Goal: Task Accomplishment & Management: Manage account settings

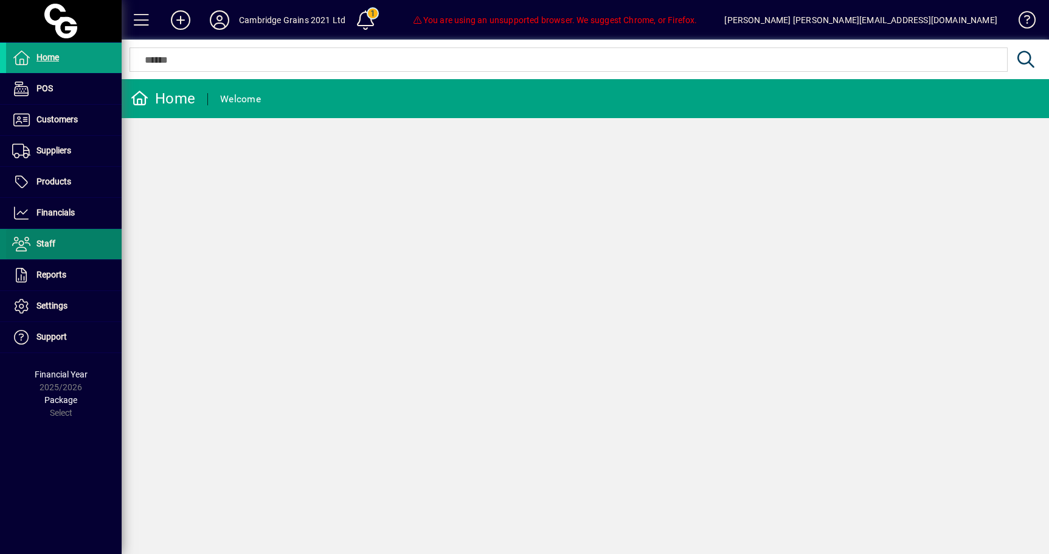
click at [55, 241] on span "Staff" at bounding box center [46, 243] width 19 height 10
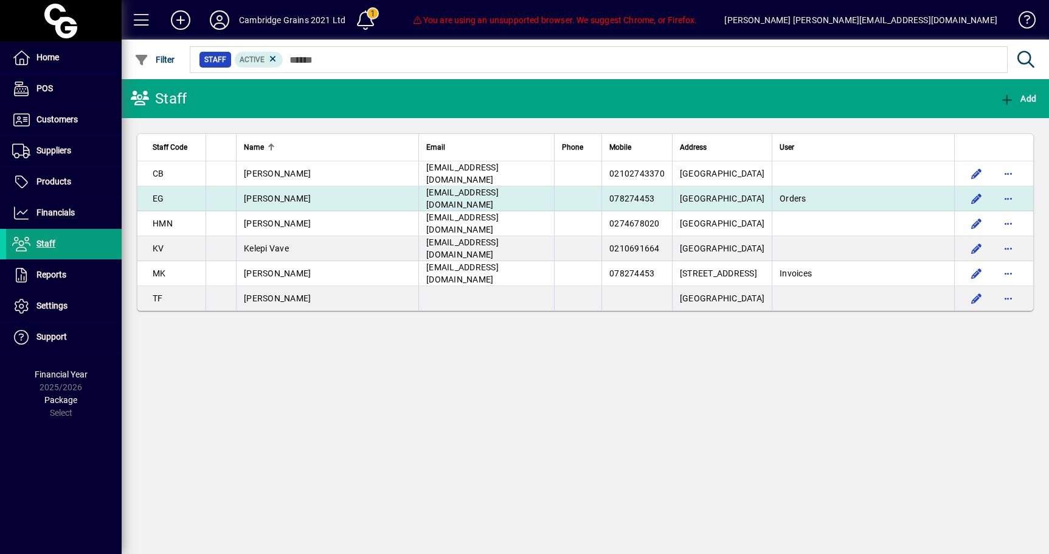
click at [454, 197] on span "orders@cambridgegrains.co.nz" at bounding box center [462, 198] width 72 height 22
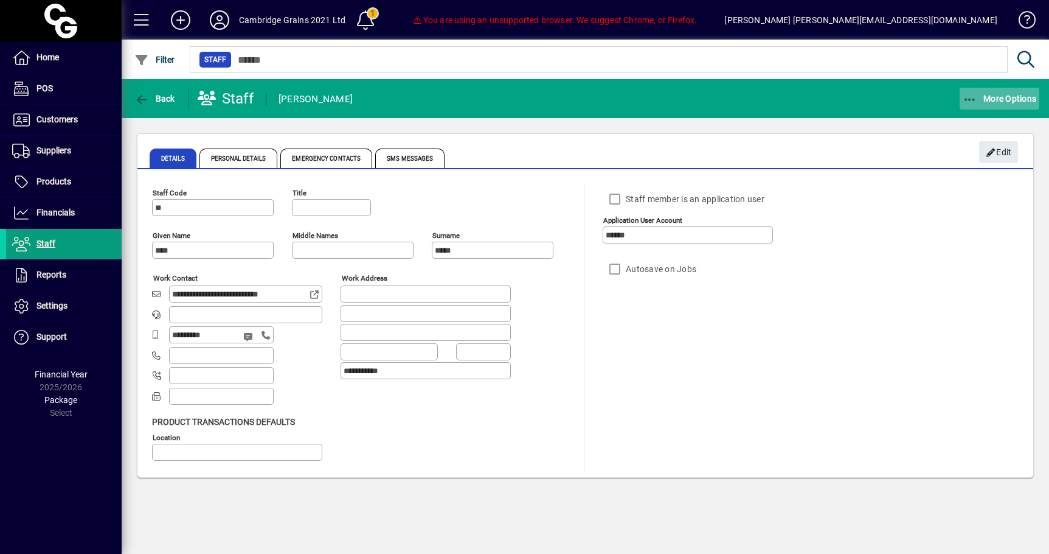
click at [1017, 103] on span "More Options" at bounding box center [1000, 99] width 74 height 10
click at [1017, 103] on div at bounding box center [524, 277] width 1049 height 554
click at [175, 101] on span "Back" at bounding box center [154, 99] width 41 height 10
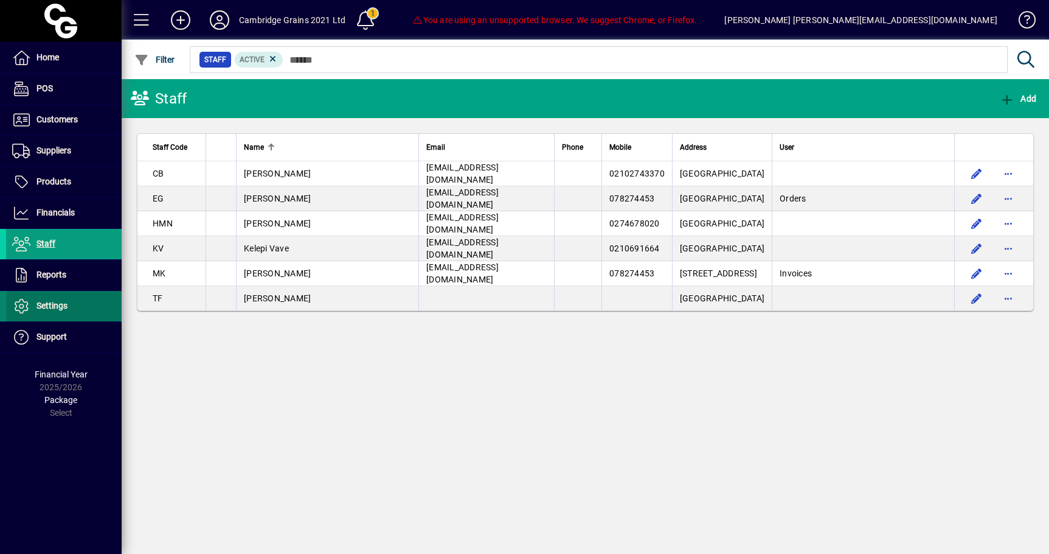
click at [27, 292] on span at bounding box center [64, 305] width 116 height 29
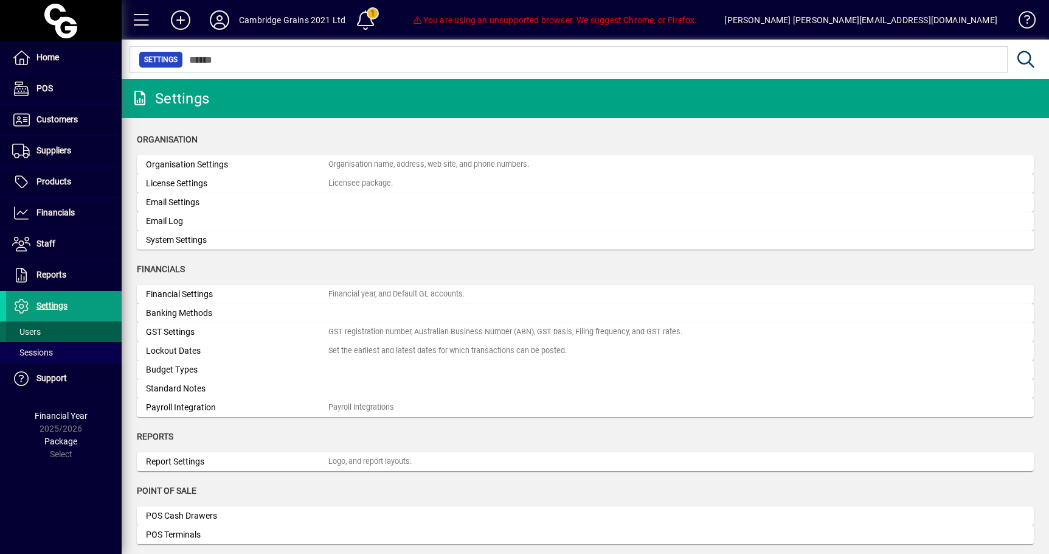
click at [89, 336] on span at bounding box center [64, 331] width 116 height 29
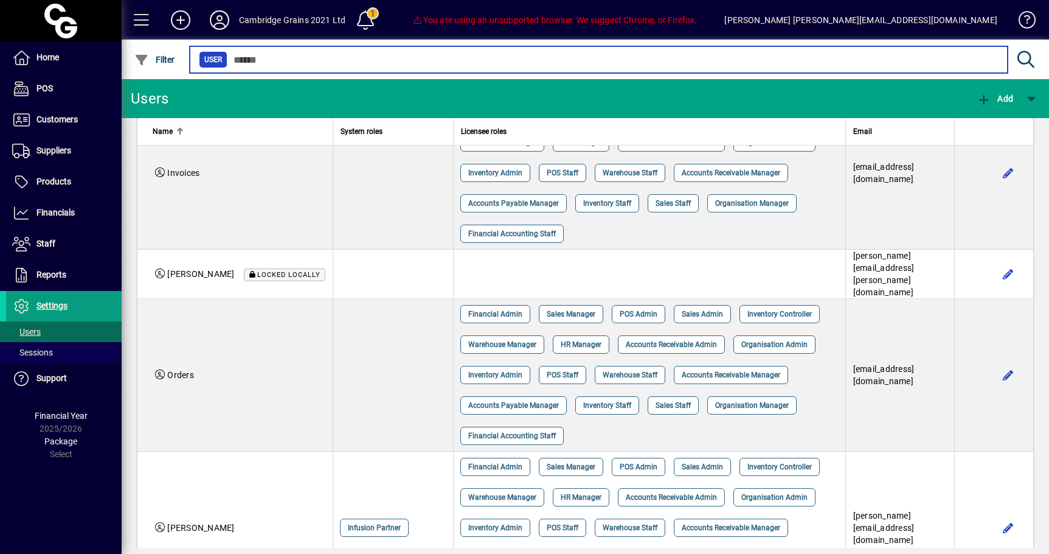
scroll to position [409, 0]
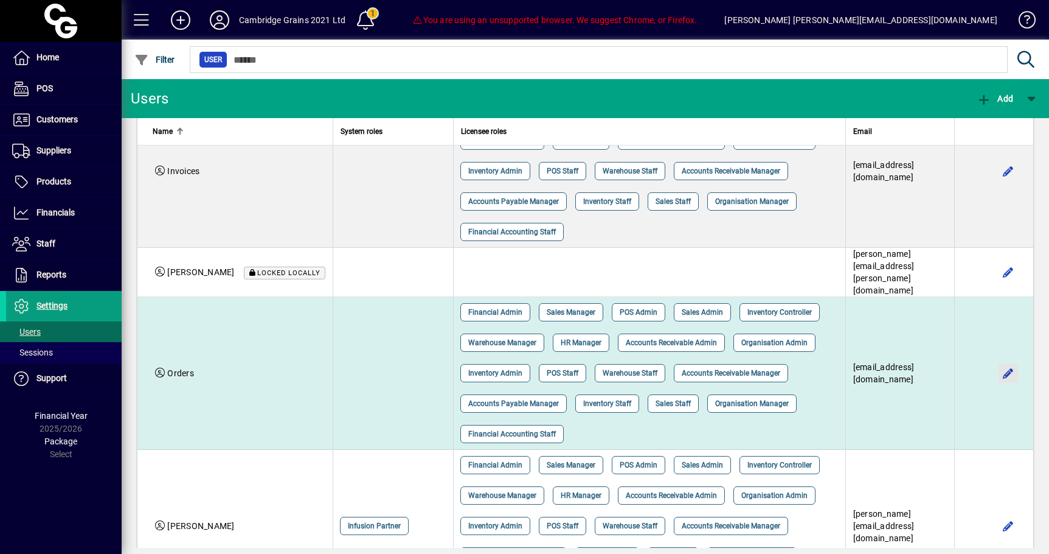
click at [1008, 358] on span "button" at bounding box center [1008, 372] width 29 height 29
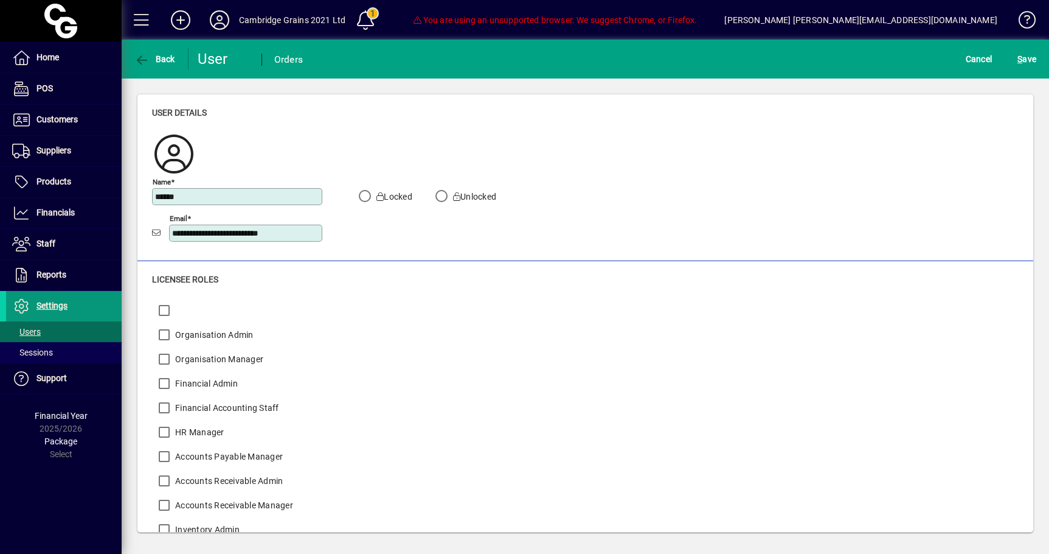
click at [78, 313] on span at bounding box center [64, 305] width 116 height 29
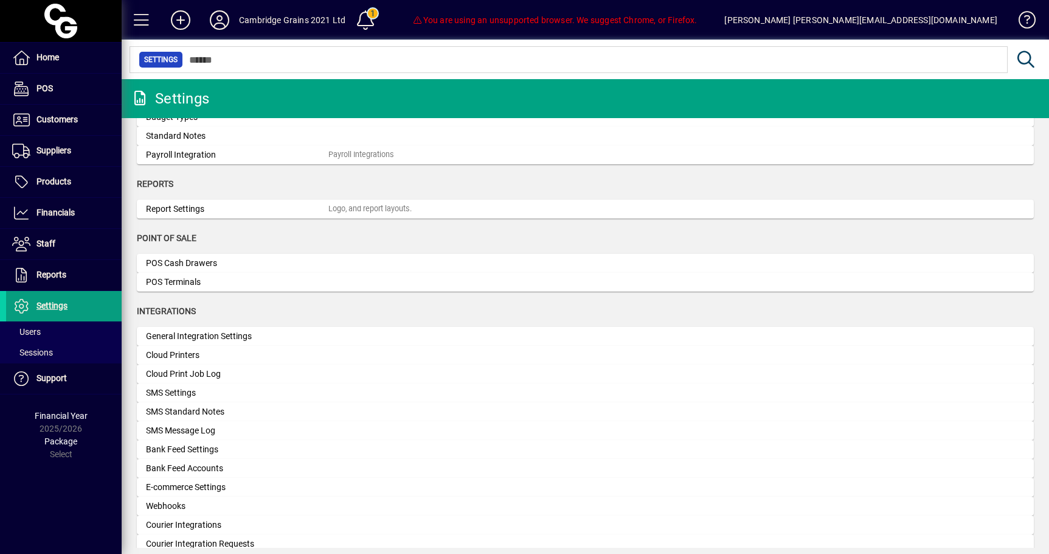
scroll to position [162, 0]
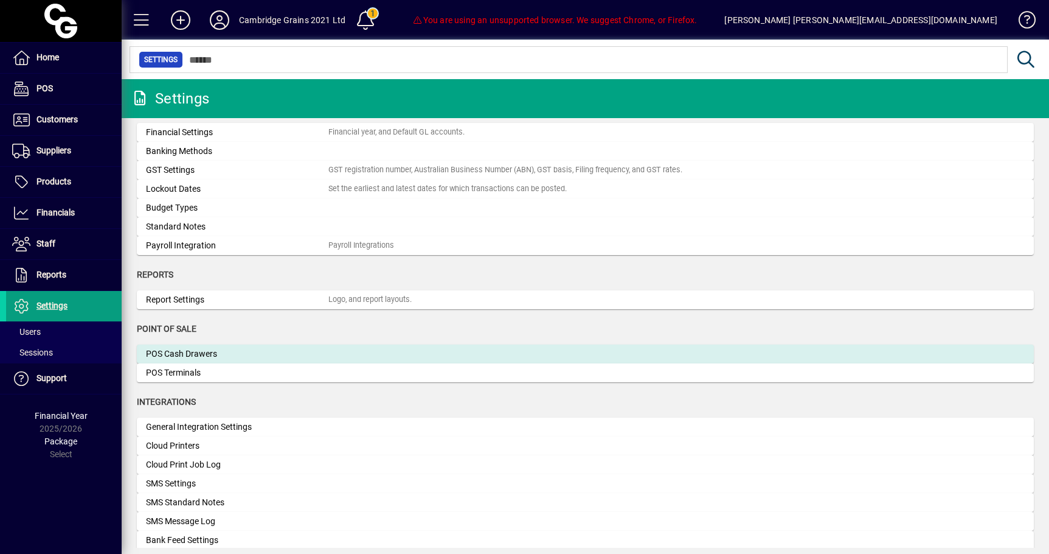
click at [294, 354] on div "POS Cash Drawers" at bounding box center [237, 353] width 183 height 13
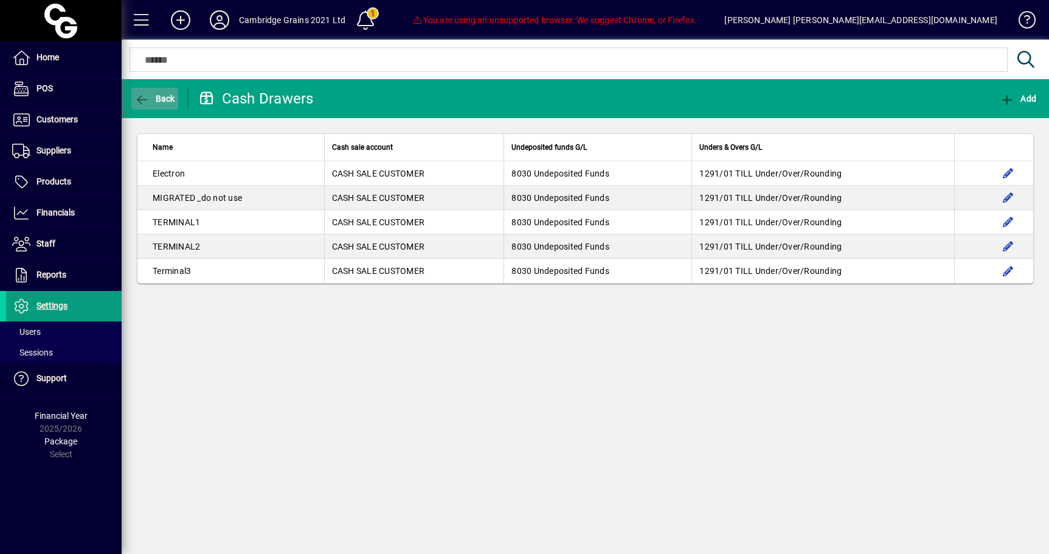
click at [167, 108] on span "button" at bounding box center [154, 98] width 47 height 29
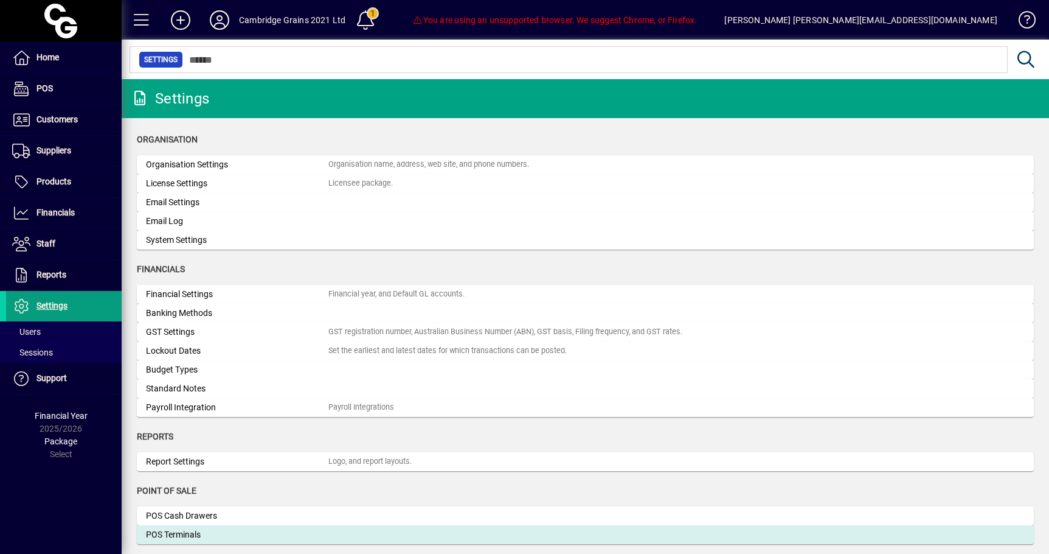
click at [189, 540] on div "POS Terminals" at bounding box center [237, 534] width 183 height 13
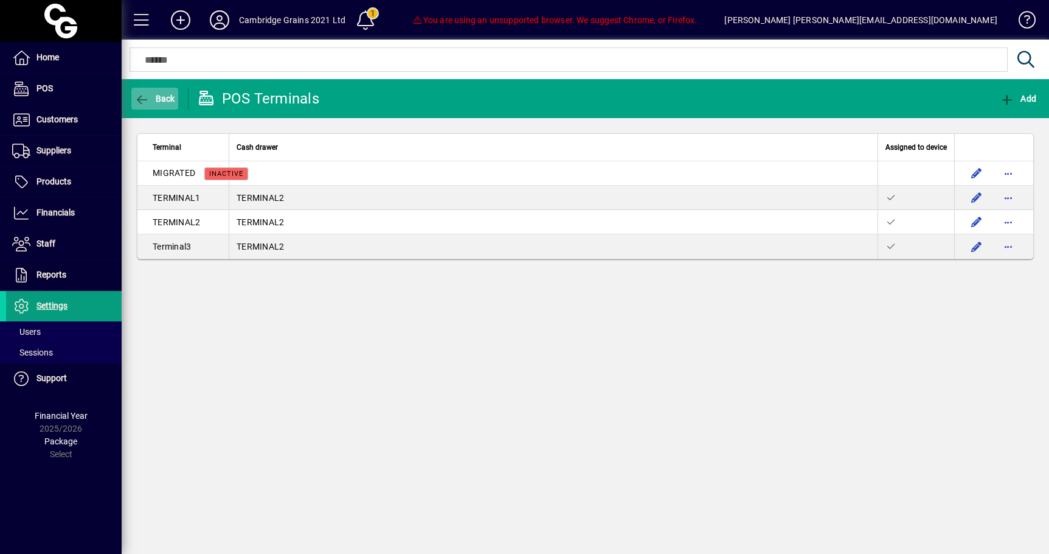
click at [161, 100] on span "Back" at bounding box center [154, 99] width 41 height 10
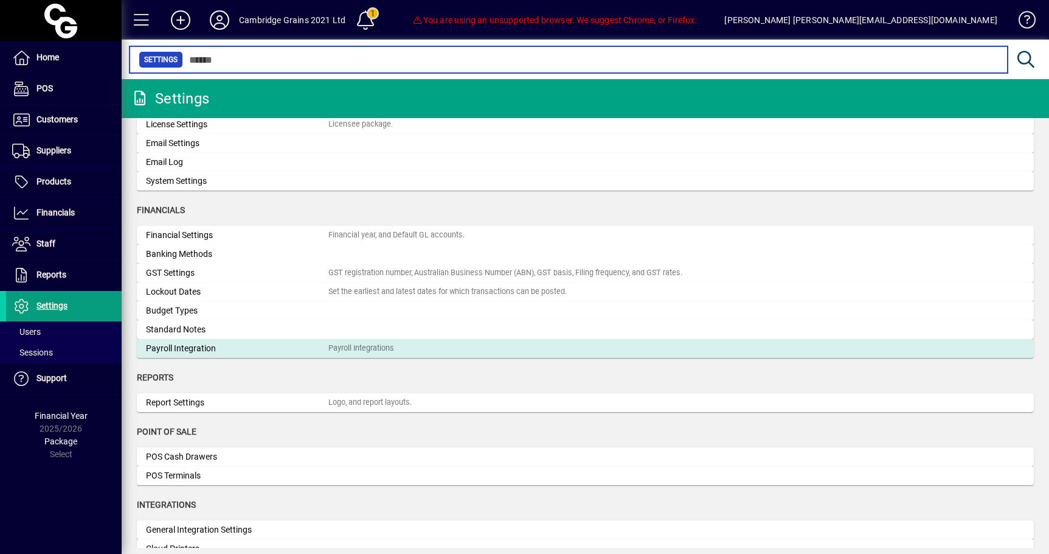
scroll to position [83, 0]
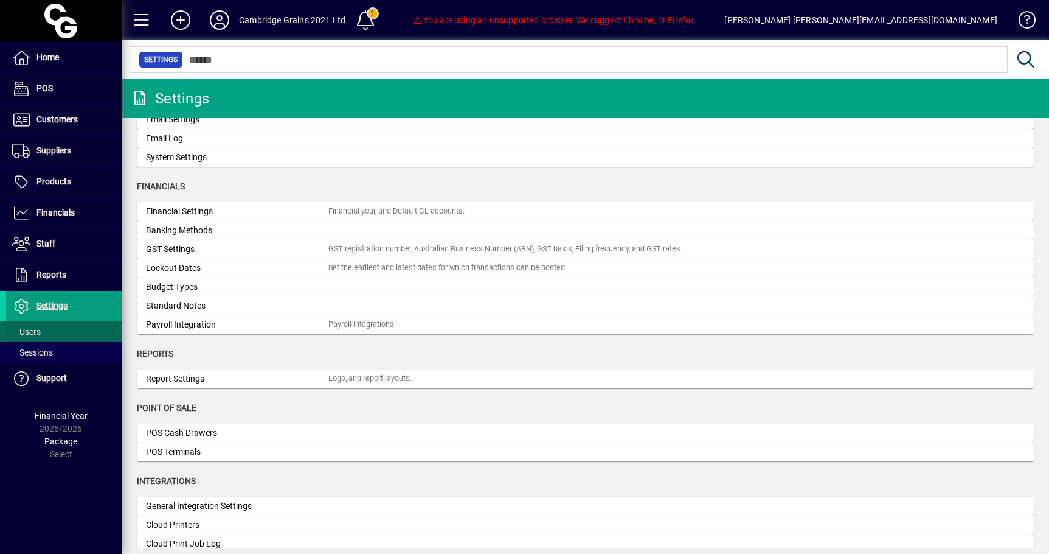
click at [37, 329] on span "Users" at bounding box center [26, 332] width 29 height 10
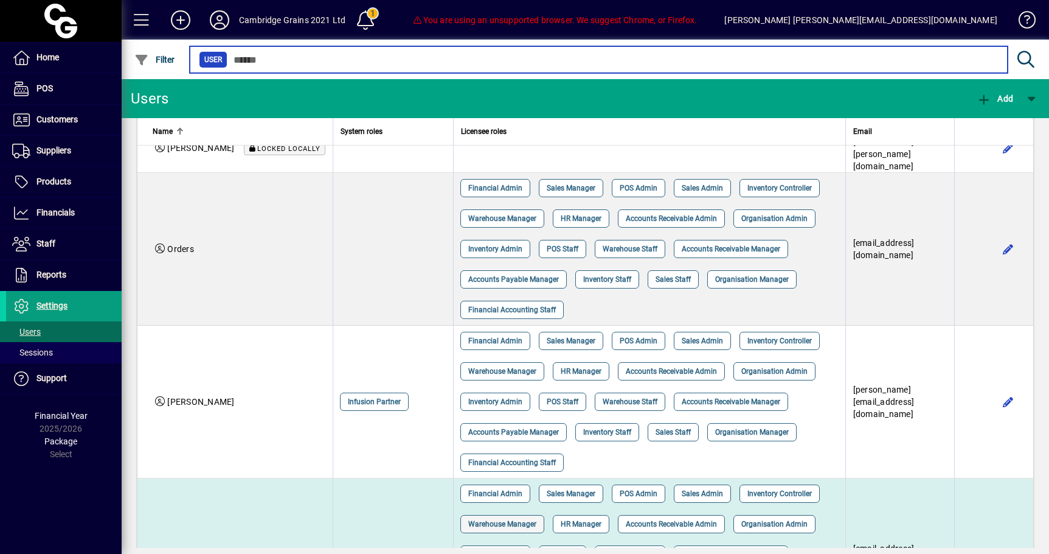
scroll to position [431, 0]
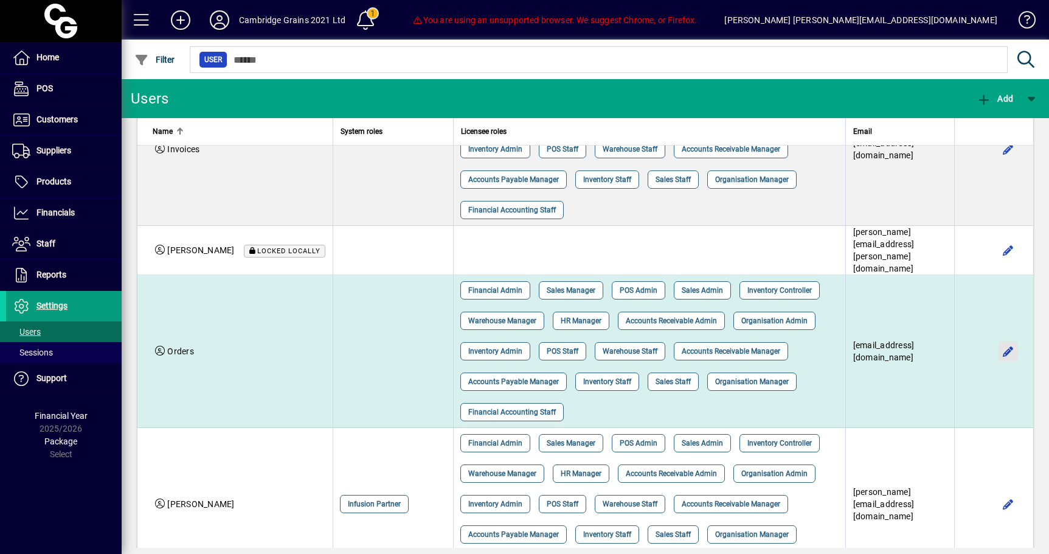
click at [994, 336] on span "button" at bounding box center [1008, 350] width 29 height 29
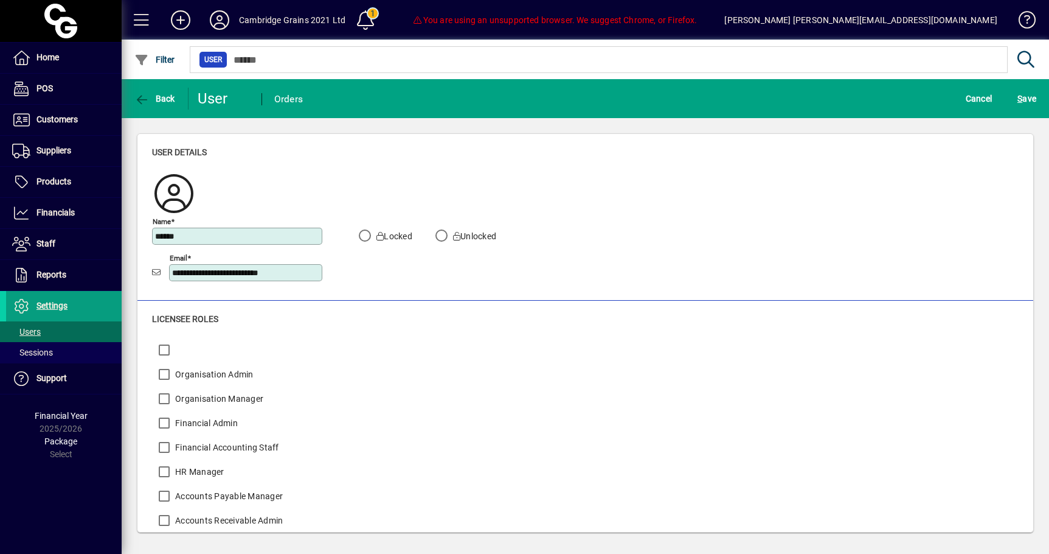
scroll to position [2, 0]
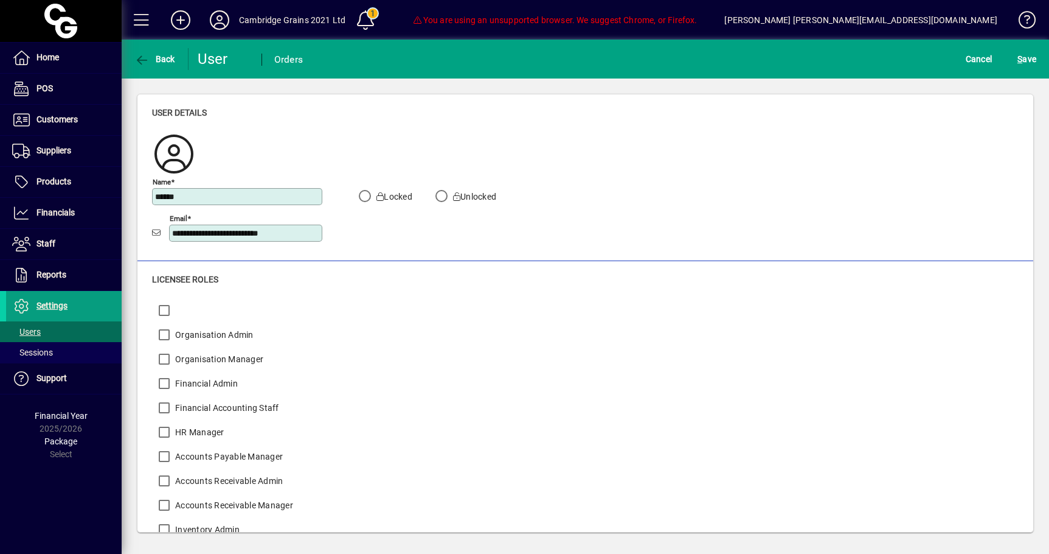
click at [256, 412] on label "Financial Accounting Staff" at bounding box center [226, 408] width 106 height 12
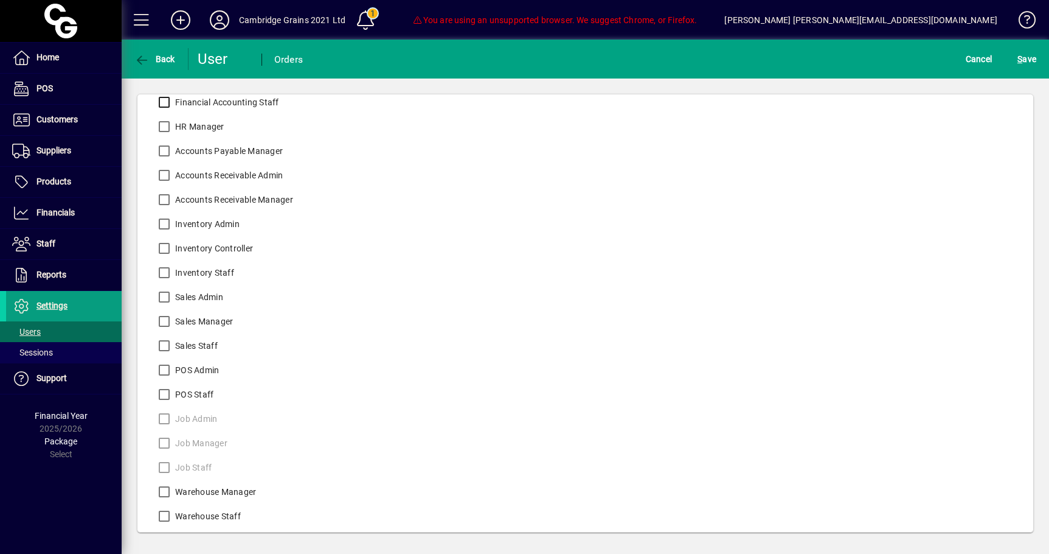
scroll to position [308, 0]
click at [1022, 63] on span "S ave" at bounding box center [1027, 58] width 19 height 19
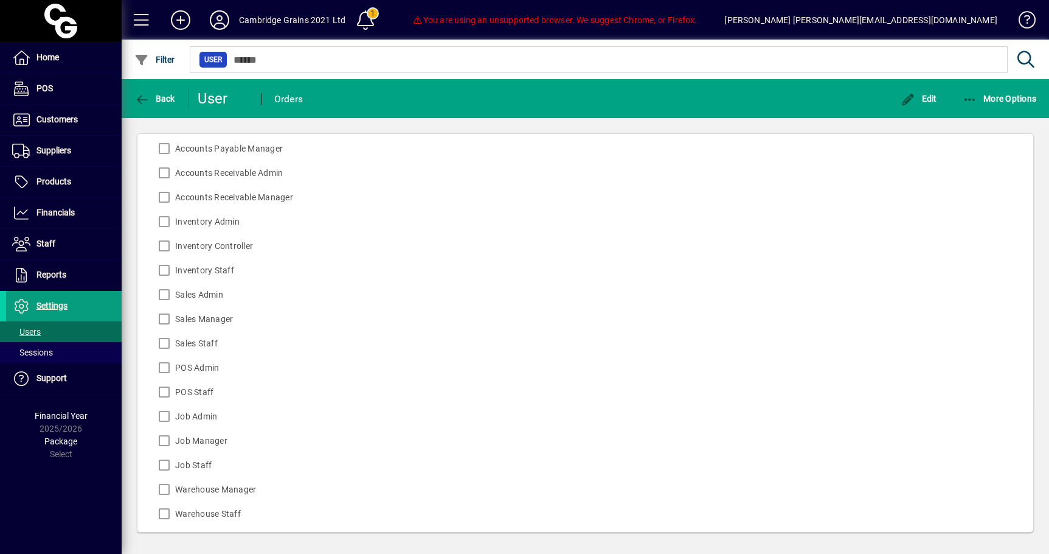
scroll to position [0, 0]
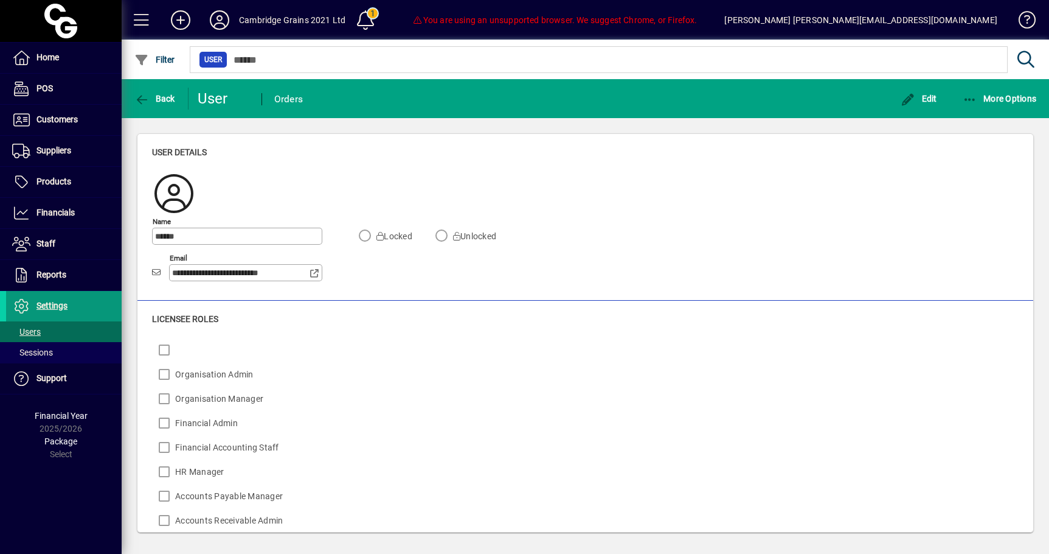
click at [82, 302] on span at bounding box center [64, 305] width 116 height 29
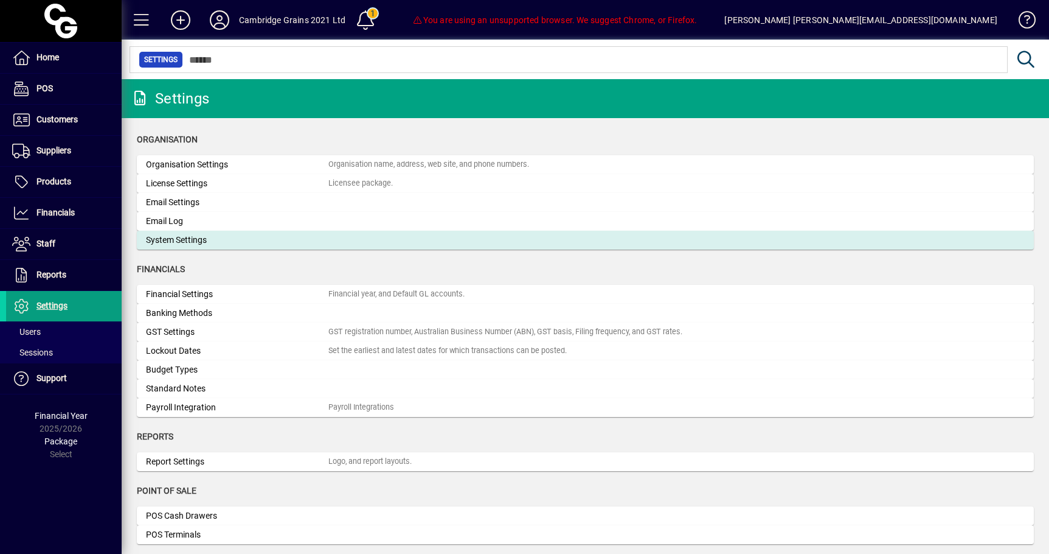
click at [178, 245] on div "System Settings" at bounding box center [237, 240] width 183 height 13
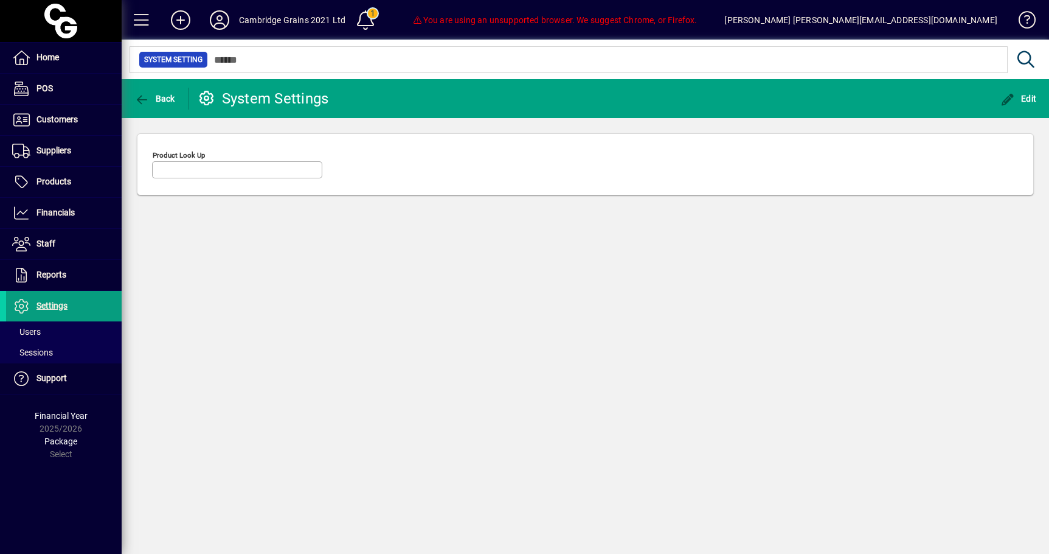
type input "********"
click at [172, 102] on span "Back" at bounding box center [154, 99] width 41 height 10
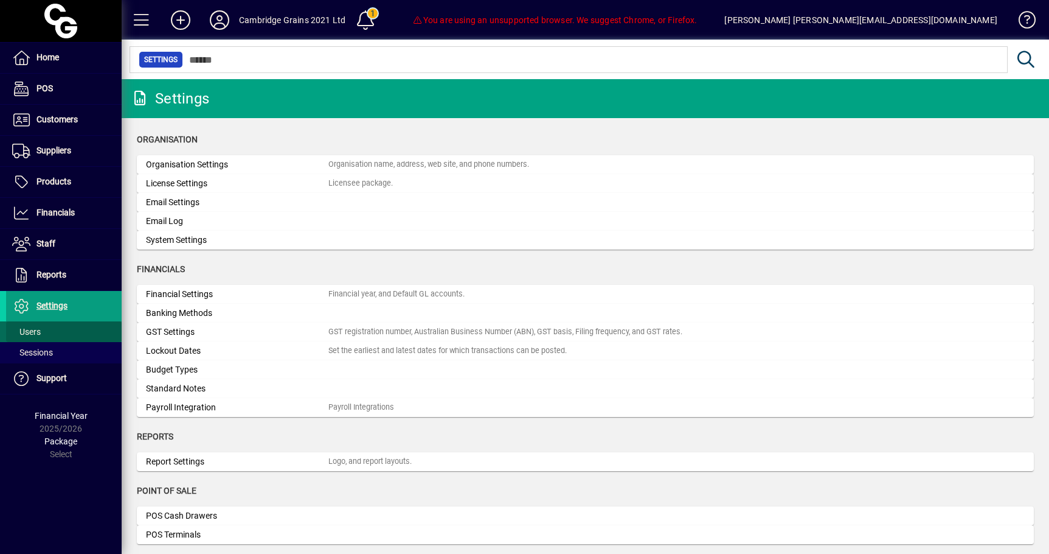
click at [97, 333] on span at bounding box center [64, 331] width 116 height 29
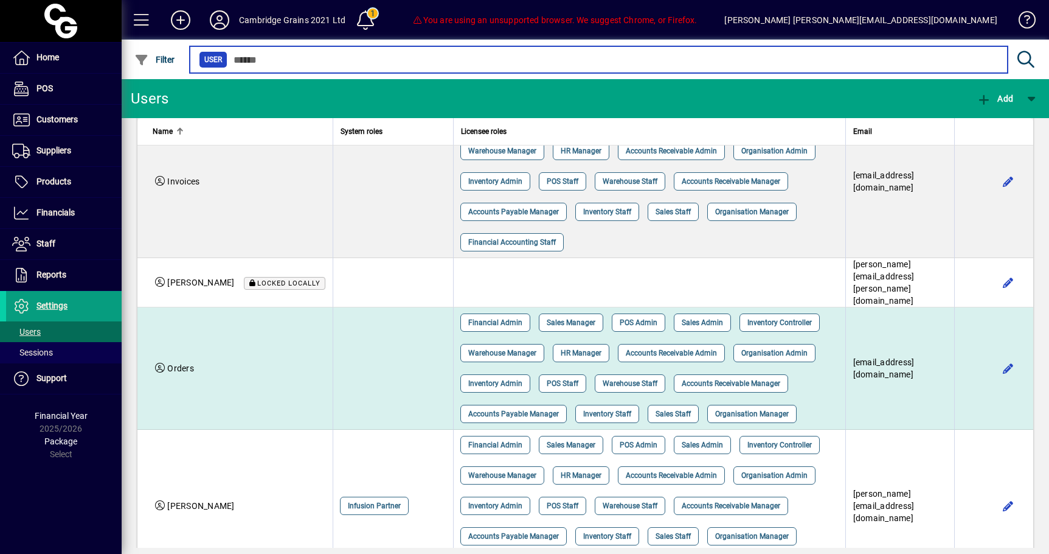
scroll to position [401, 0]
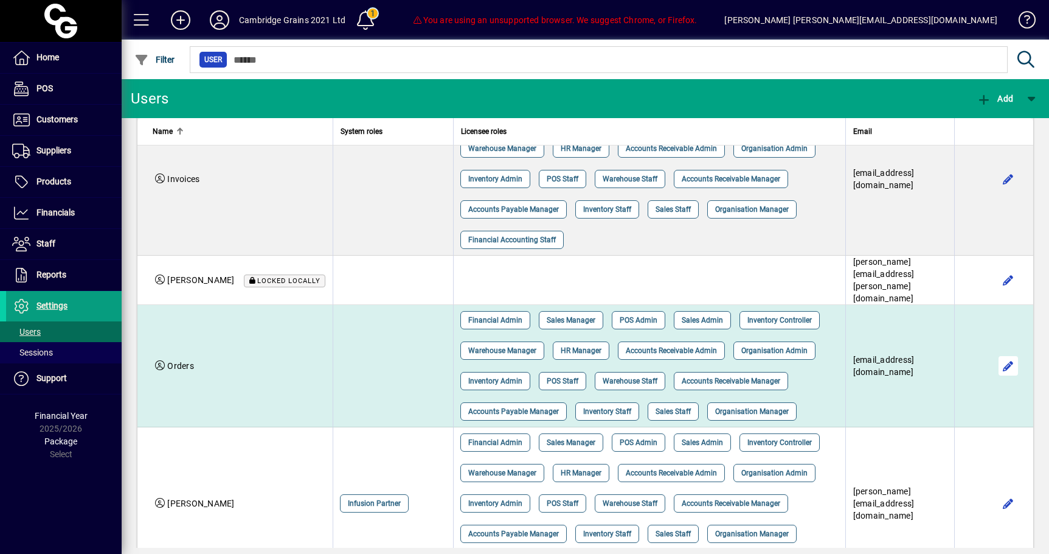
click at [994, 351] on span "button" at bounding box center [1008, 365] width 29 height 29
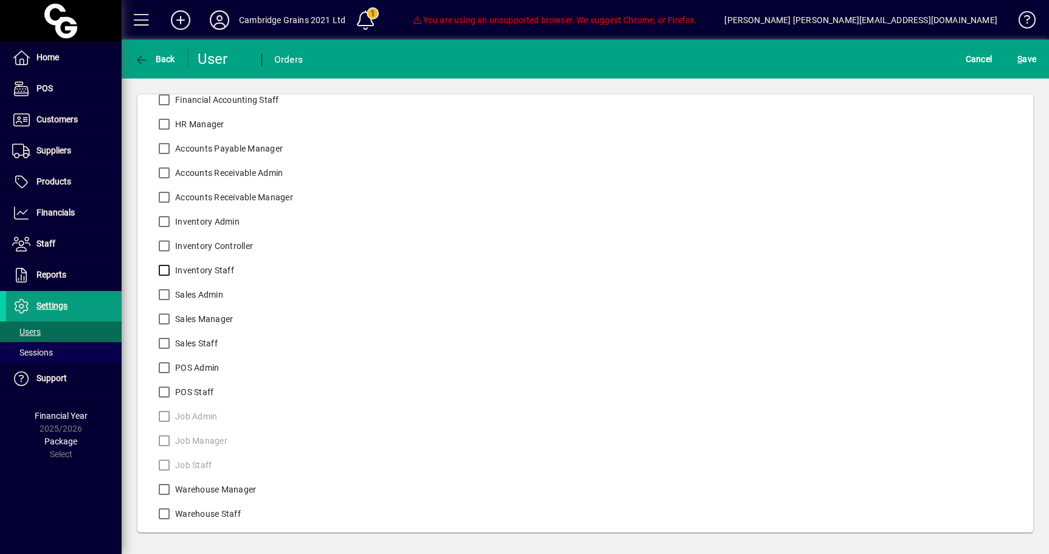
scroll to position [283, 0]
click at [1034, 66] on span "S ave" at bounding box center [1027, 58] width 19 height 19
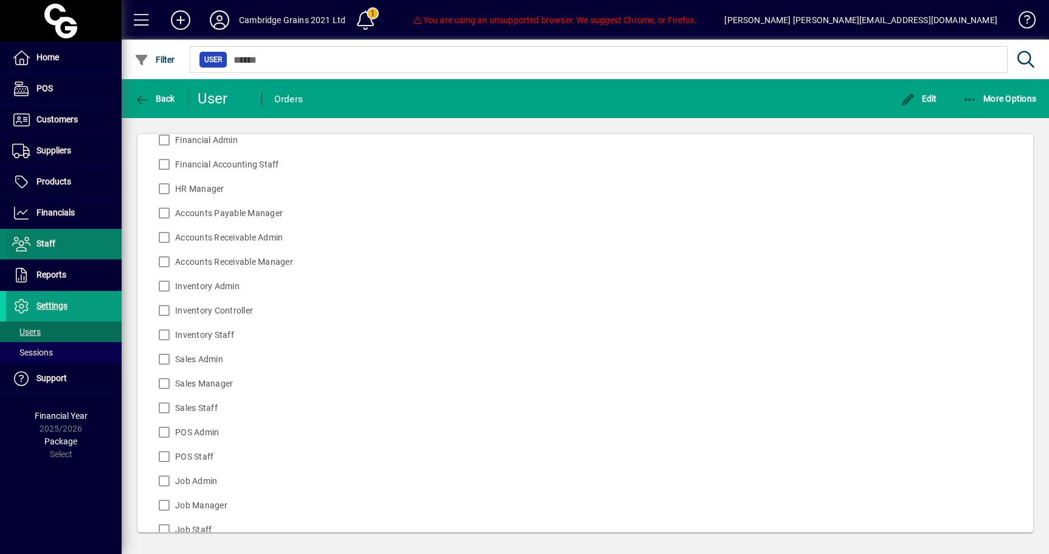
click at [67, 259] on span at bounding box center [64, 244] width 116 height 30
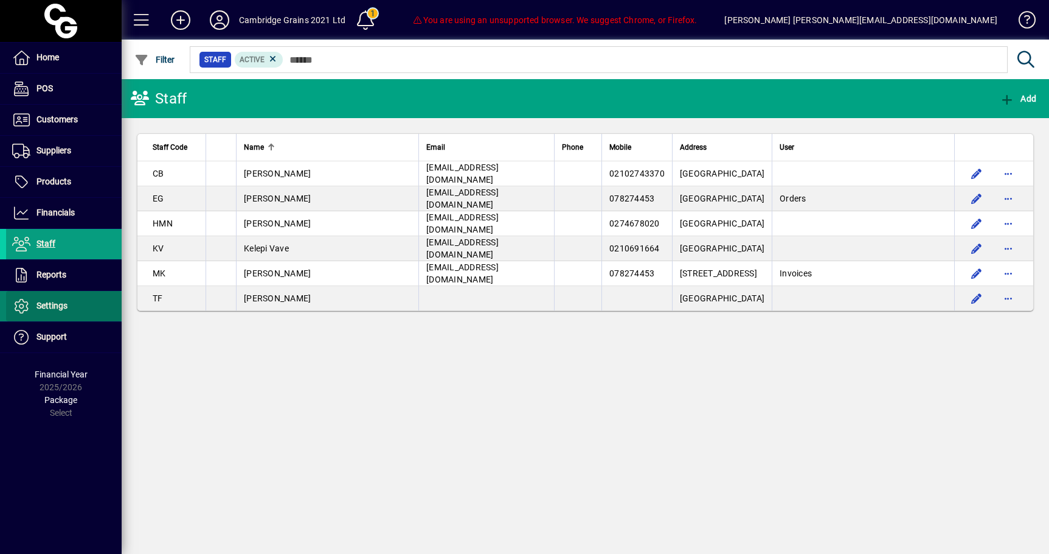
click at [52, 299] on span "Settings" at bounding box center [36, 306] width 61 height 15
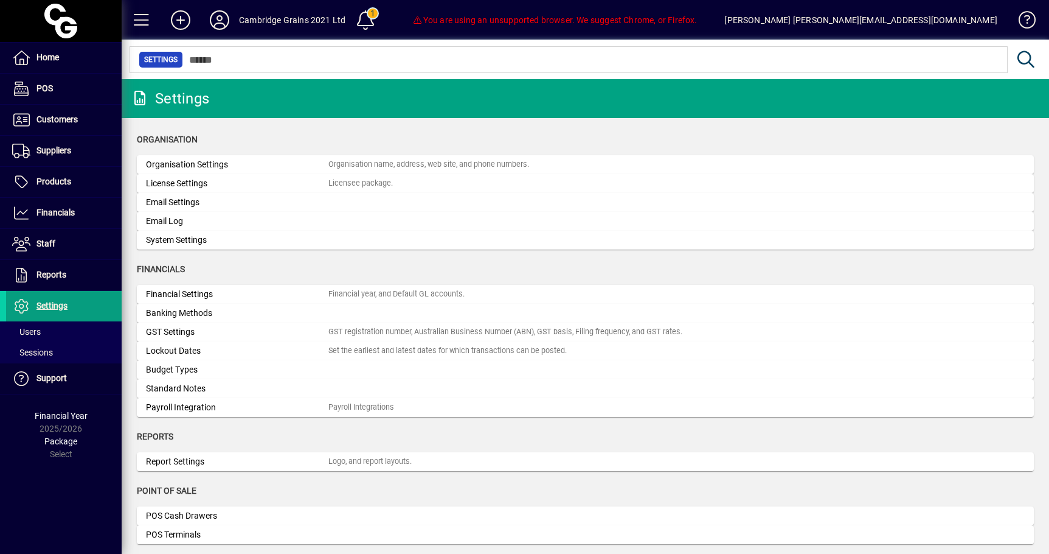
click at [234, 262] on app-category-group "Organisation Organisation Settings Organisation name, address, web site, and ph…" at bounding box center [585, 198] width 897 height 130
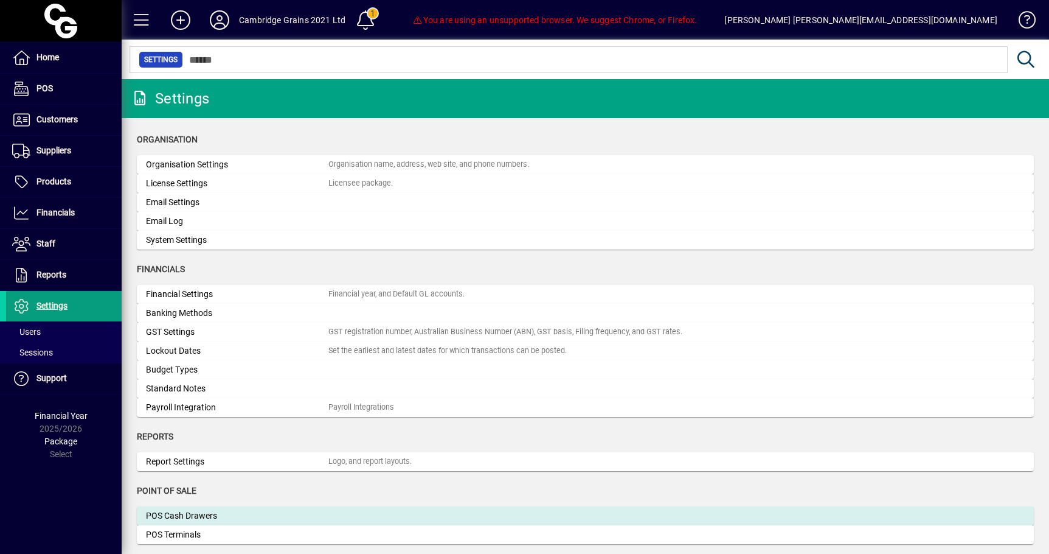
click at [251, 513] on div "POS Cash Drawers" at bounding box center [237, 515] width 183 height 13
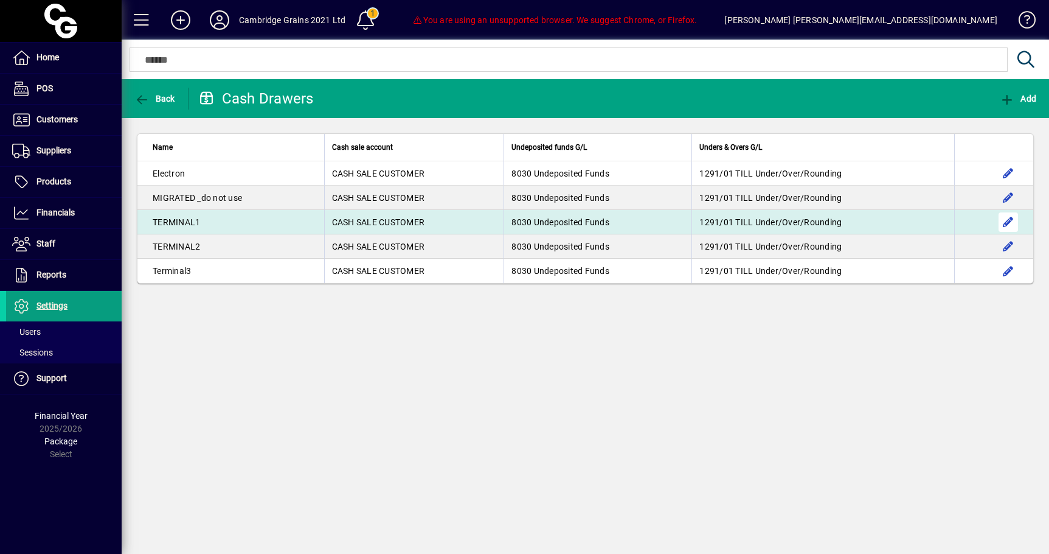
click at [998, 223] on span "button" at bounding box center [1008, 221] width 29 height 29
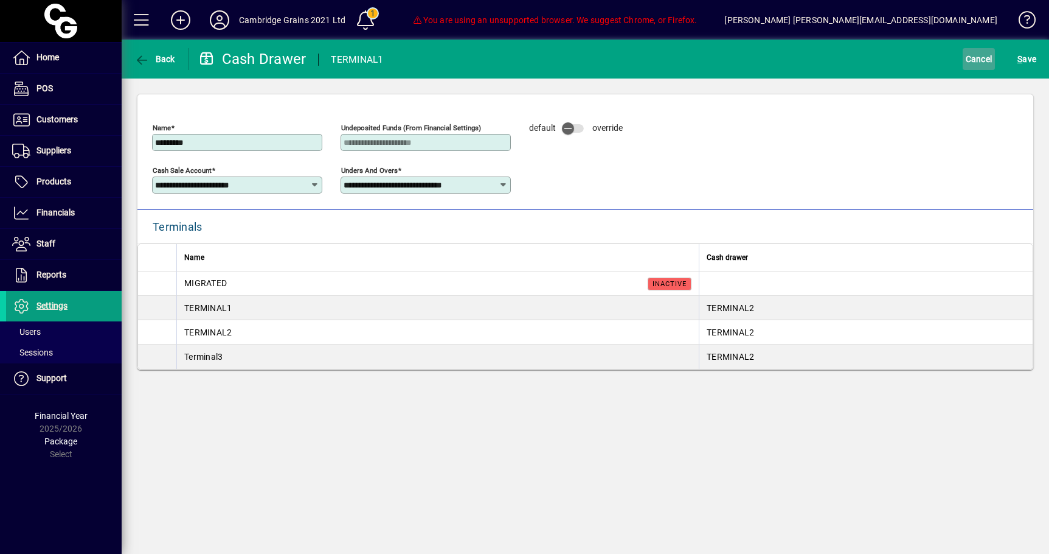
click at [981, 60] on span "Cancel" at bounding box center [979, 58] width 27 height 19
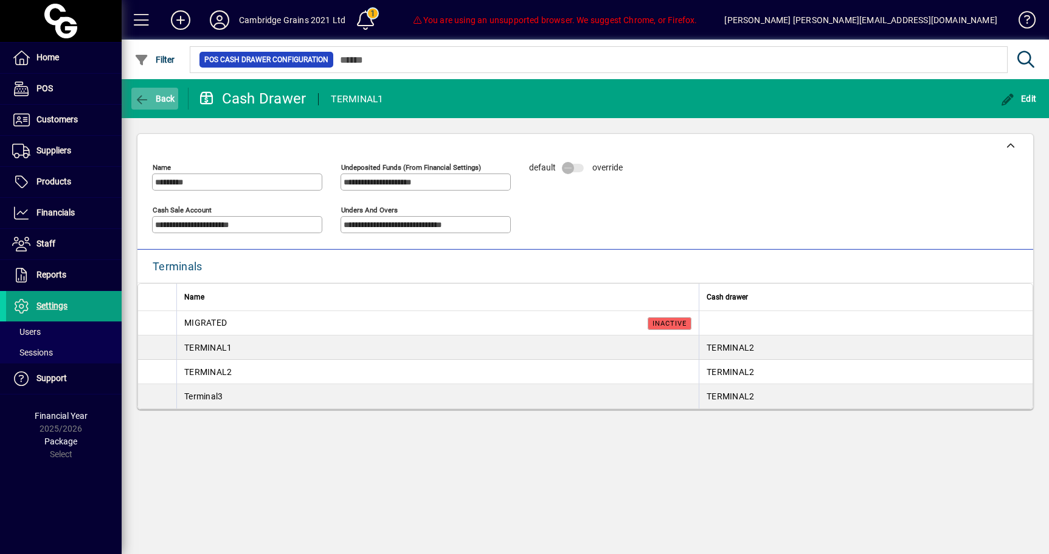
click at [151, 109] on span "button" at bounding box center [154, 98] width 47 height 29
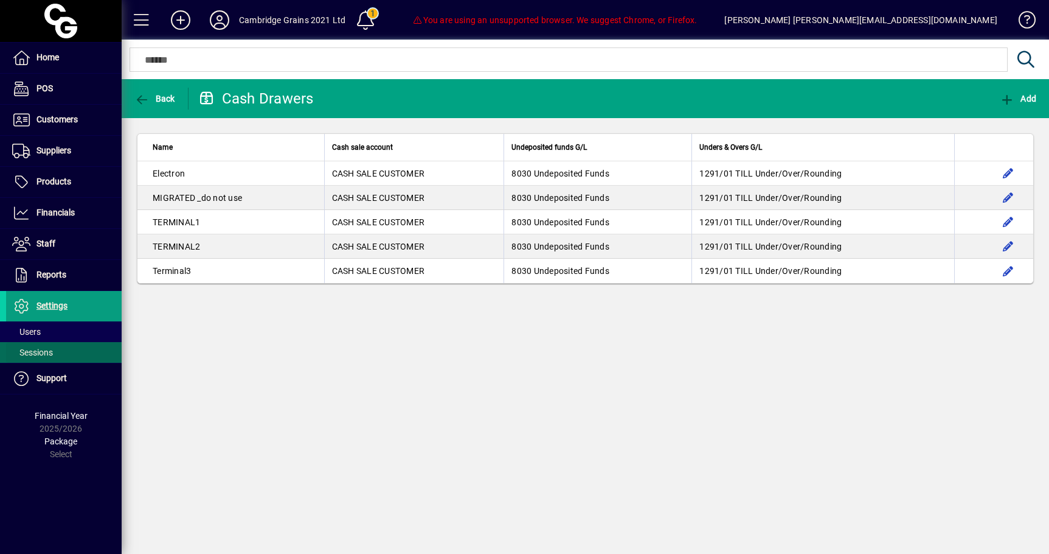
click at [44, 347] on span "Sessions" at bounding box center [32, 352] width 41 height 10
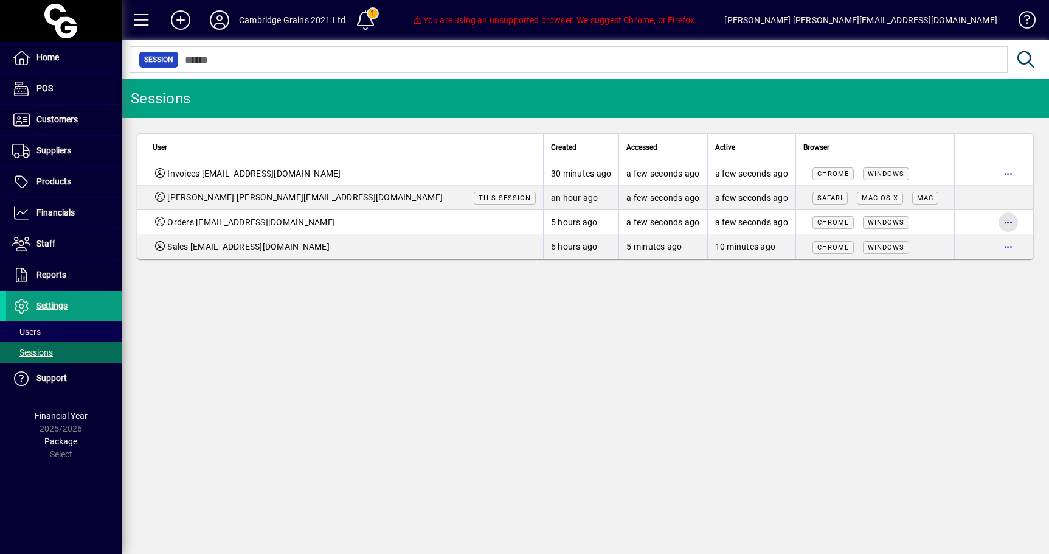
click at [1017, 225] on span "button" at bounding box center [1008, 221] width 29 height 29
click at [1017, 225] on div at bounding box center [524, 277] width 1049 height 554
click at [48, 337] on span at bounding box center [64, 331] width 116 height 29
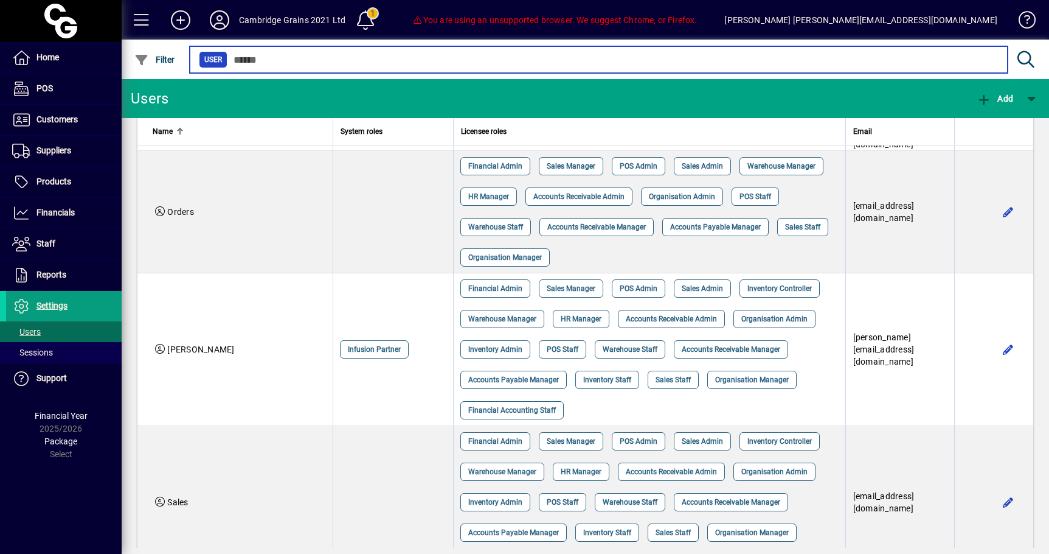
scroll to position [444, 0]
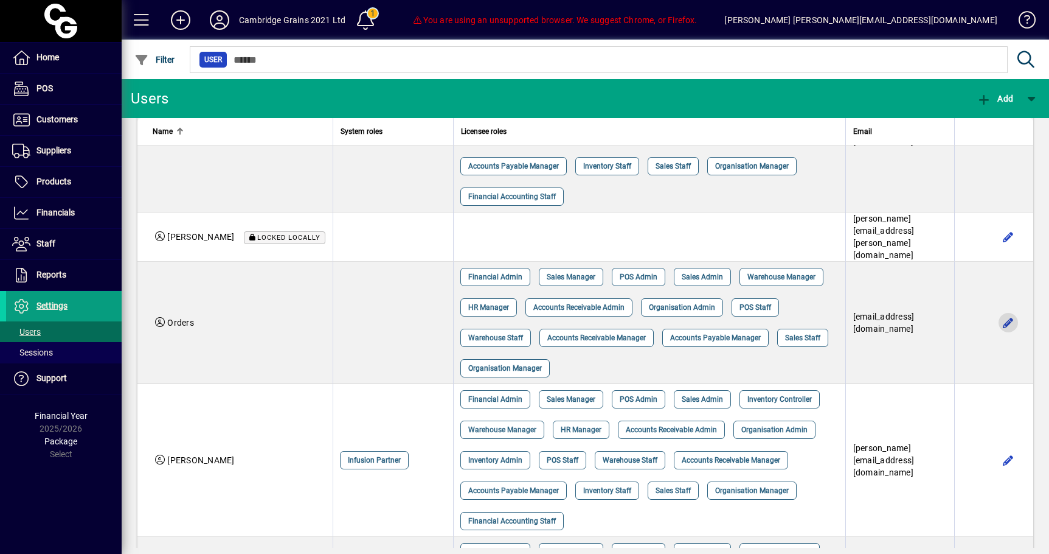
click at [1010, 310] on span "button" at bounding box center [1008, 322] width 29 height 29
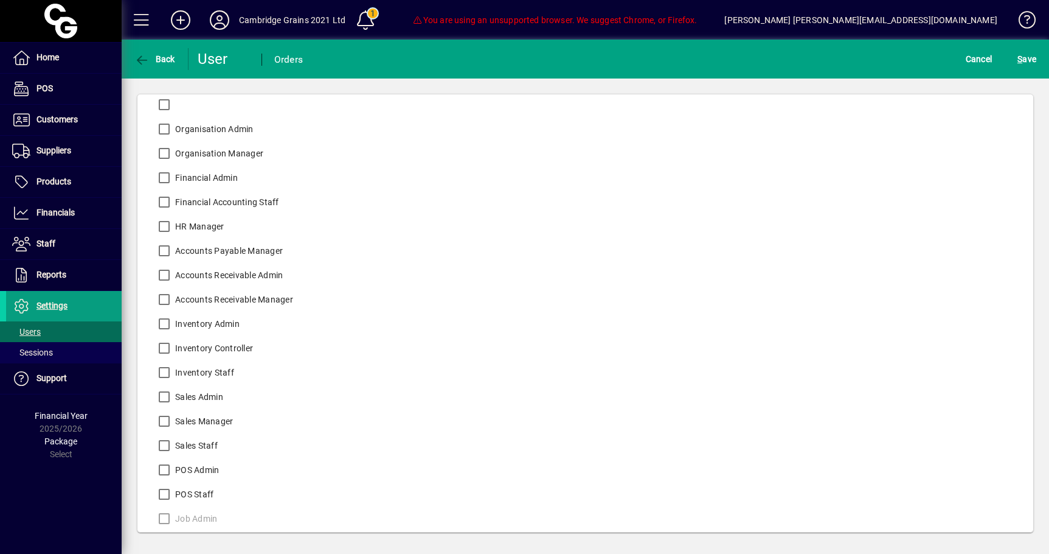
scroll to position [307, 0]
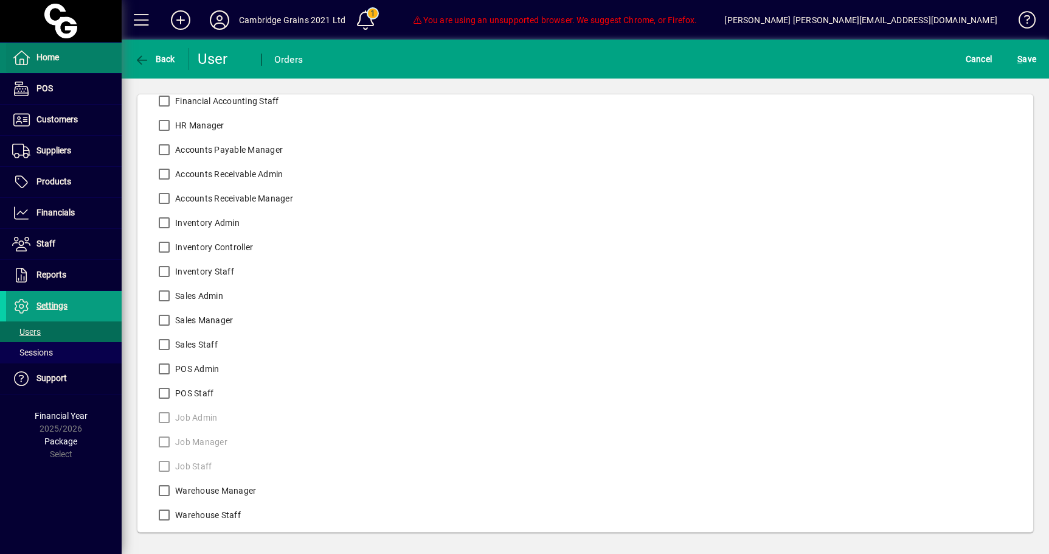
click at [77, 68] on span at bounding box center [64, 57] width 116 height 29
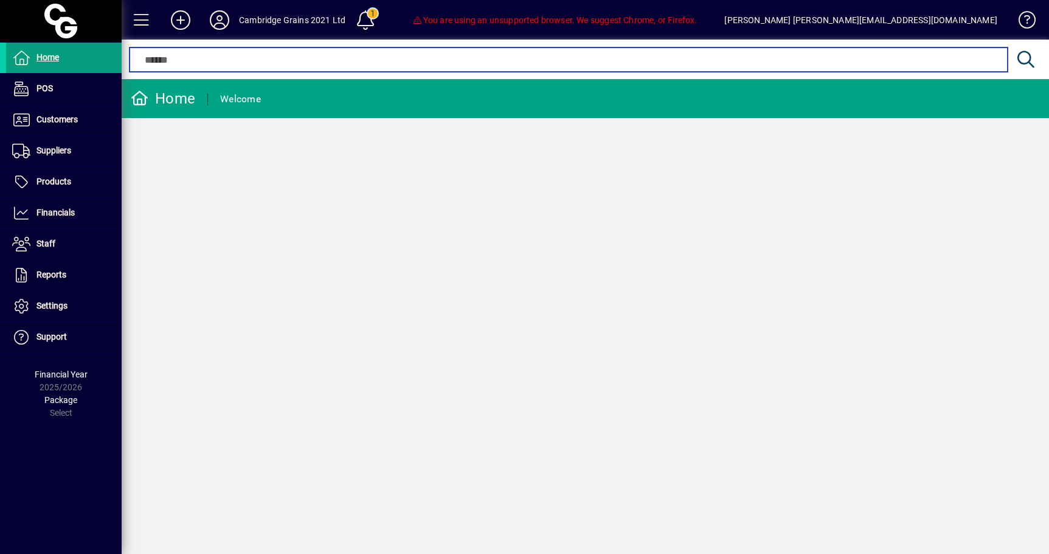
click at [262, 61] on input "text" at bounding box center [569, 59] width 860 height 15
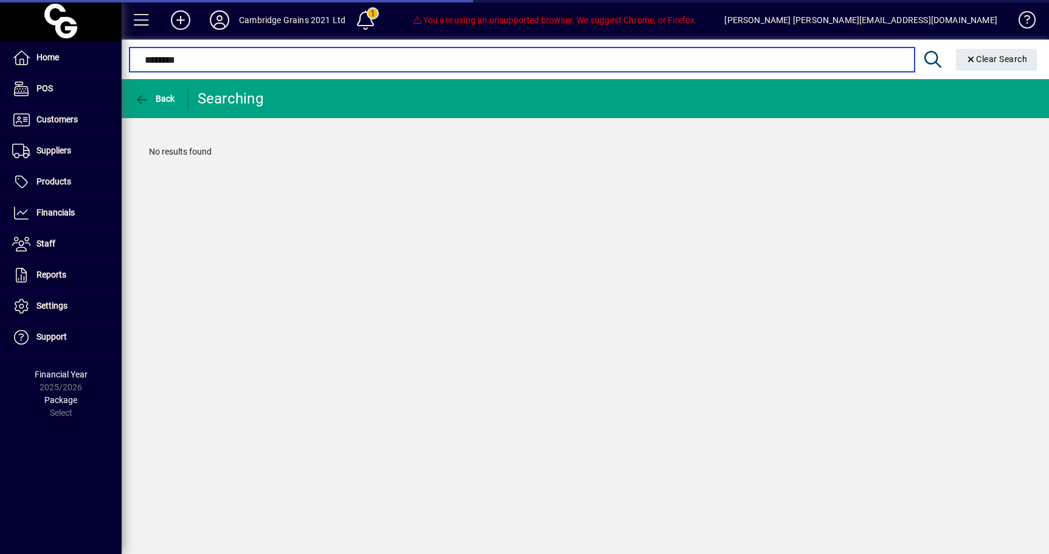
type input "********"
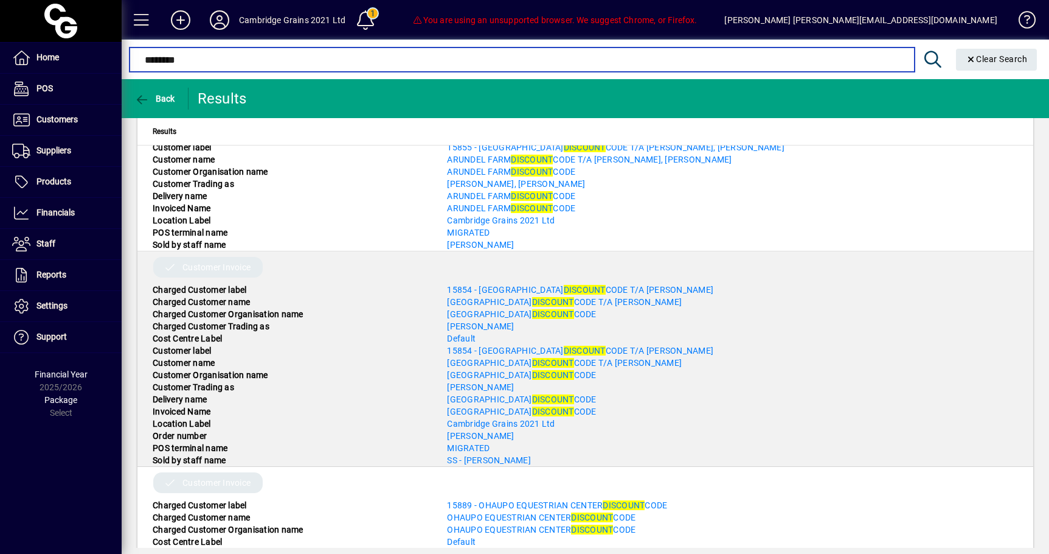
scroll to position [3088, 0]
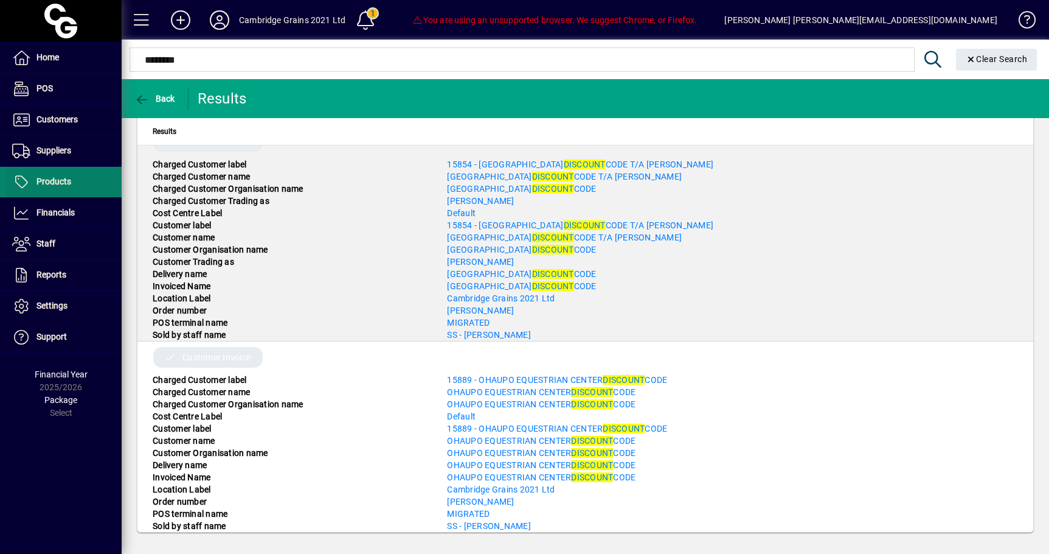
click at [94, 180] on span at bounding box center [64, 181] width 116 height 29
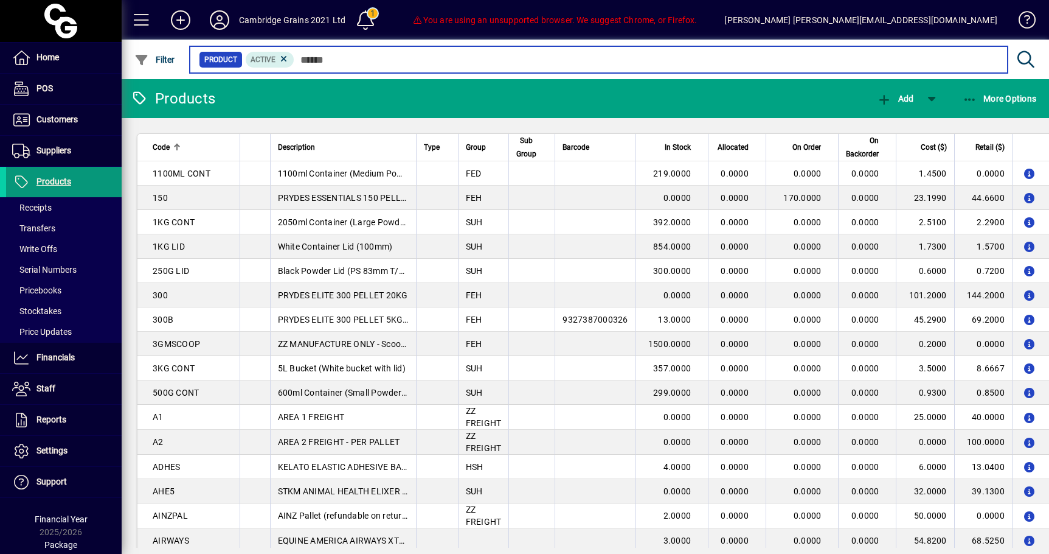
scroll to position [2, 0]
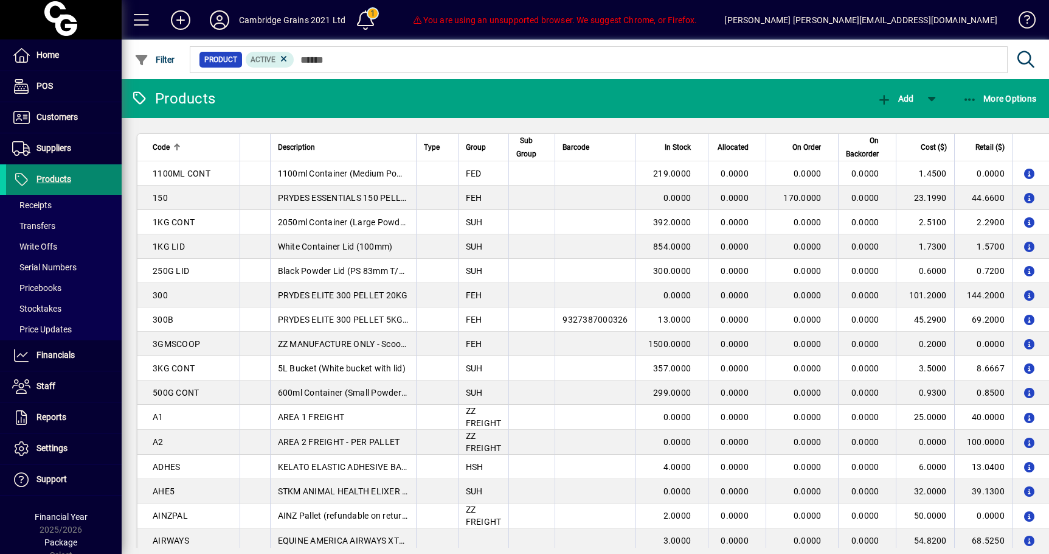
click at [94, 180] on span at bounding box center [64, 179] width 116 height 29
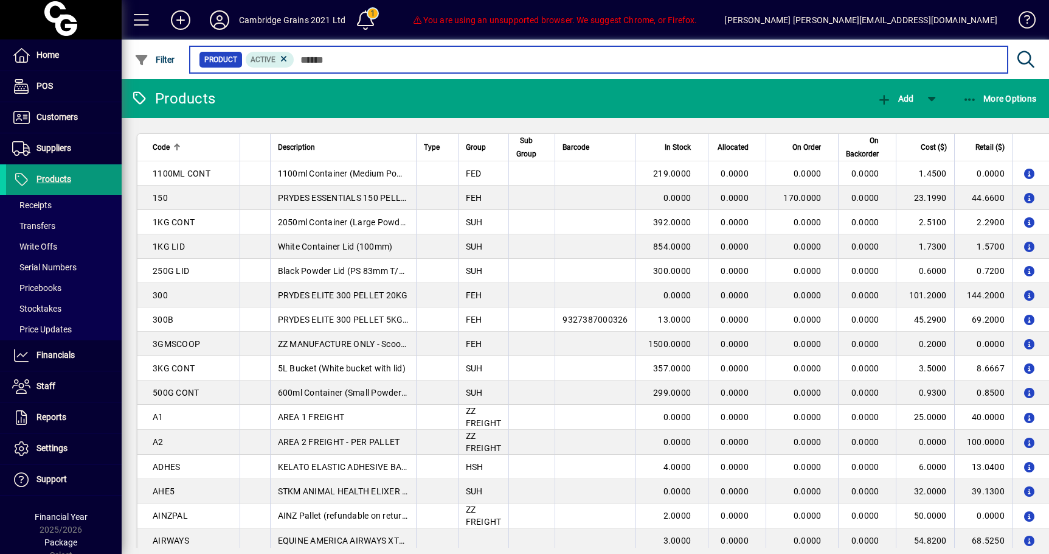
scroll to position [5, 0]
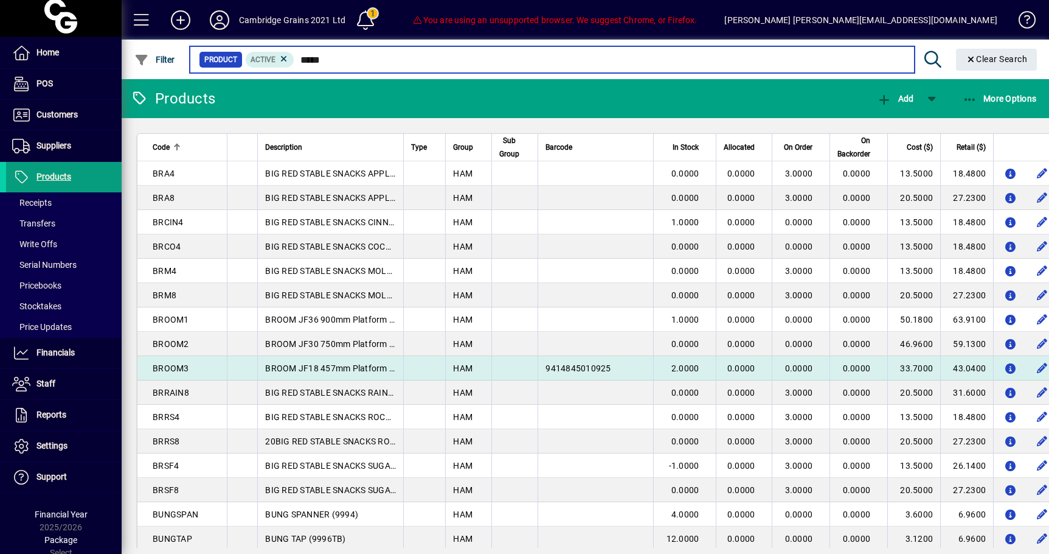
scroll to position [627, 0]
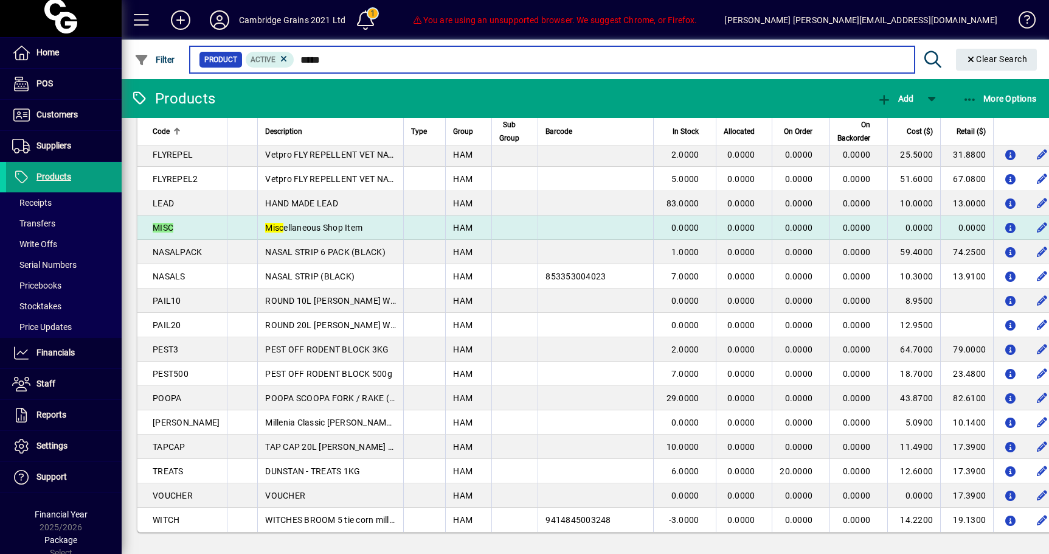
type input "****"
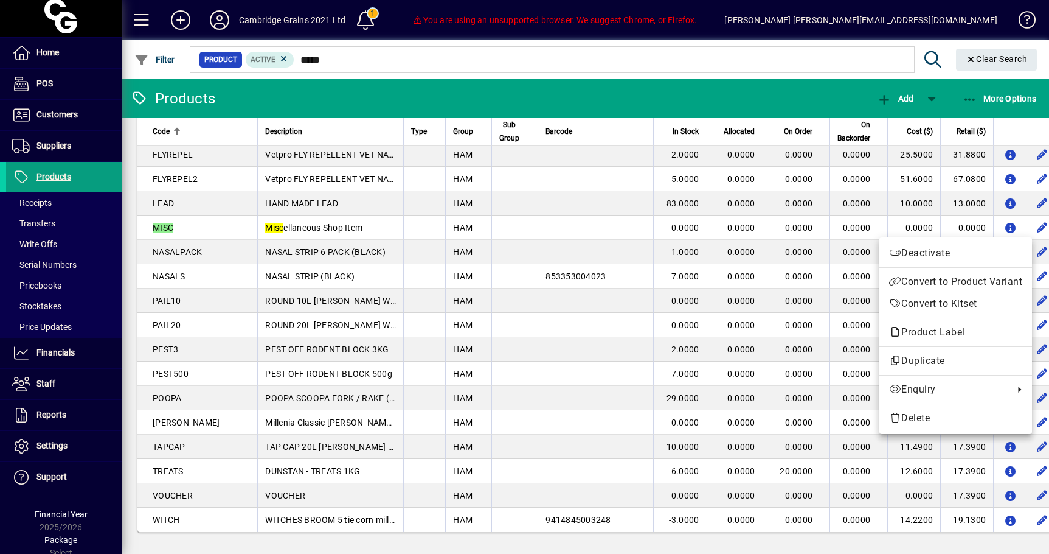
click at [829, 237] on div at bounding box center [524, 277] width 1049 height 554
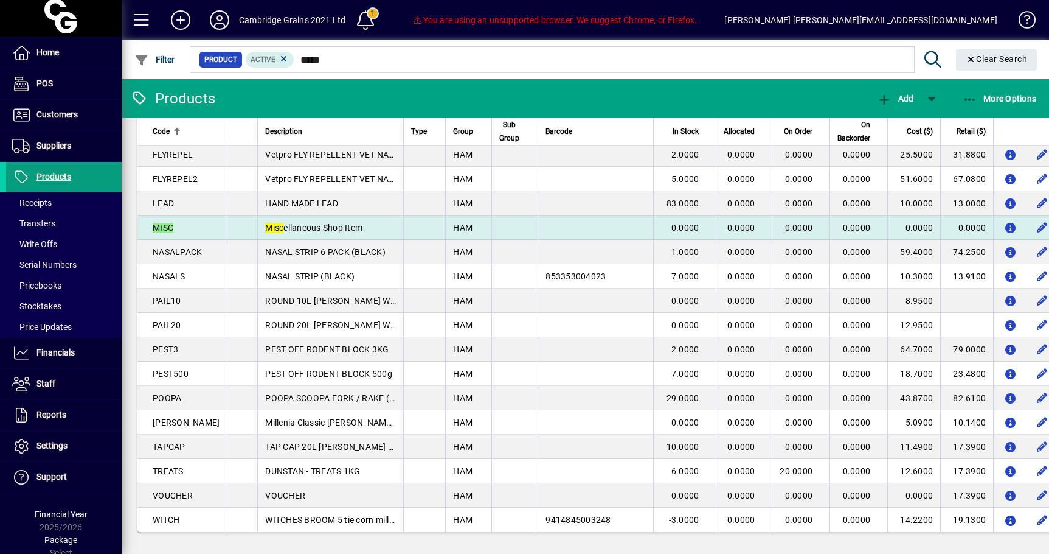
click at [830, 232] on td "0.0000" at bounding box center [859, 227] width 58 height 24
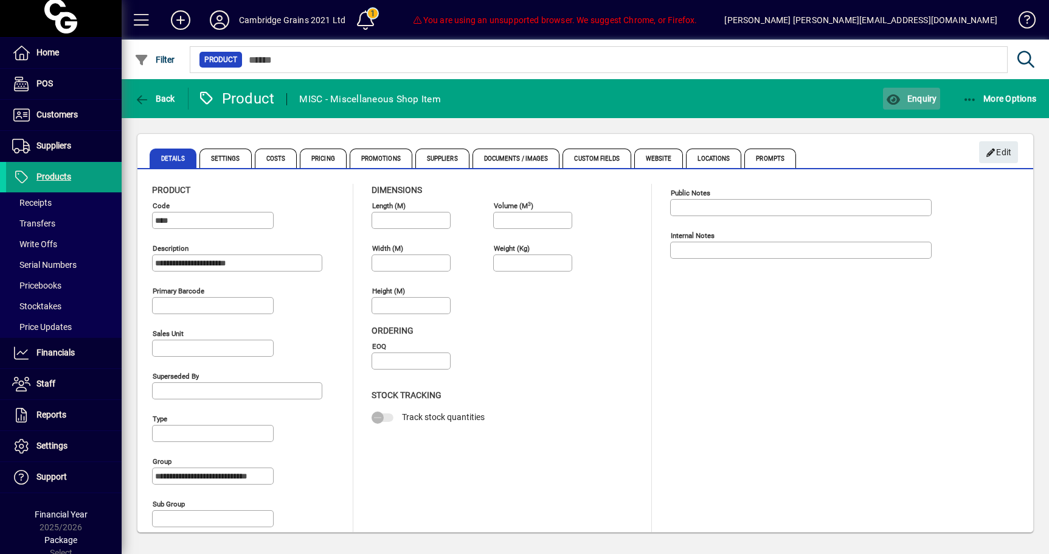
click at [889, 102] on icon "button" at bounding box center [893, 100] width 15 height 12
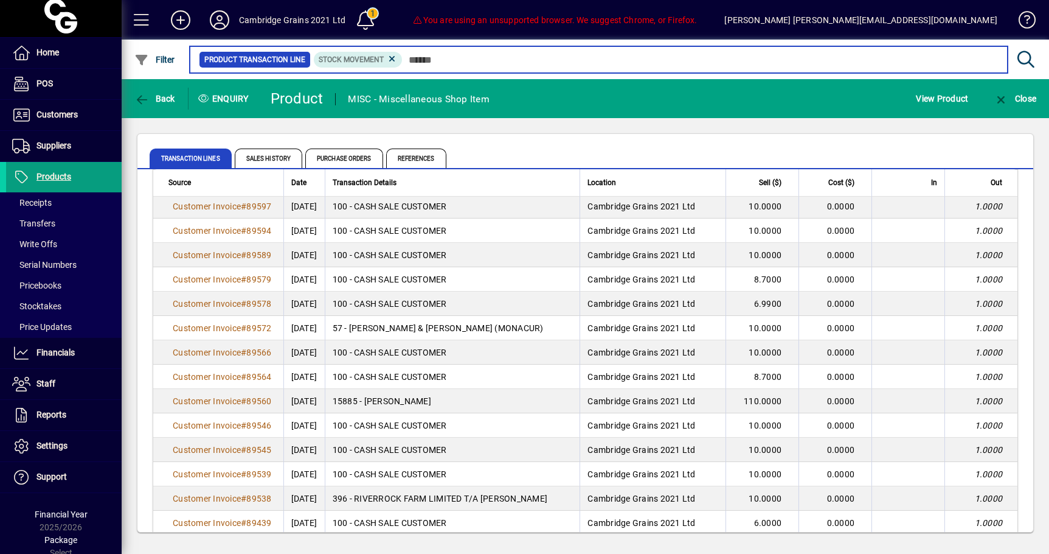
scroll to position [386, 0]
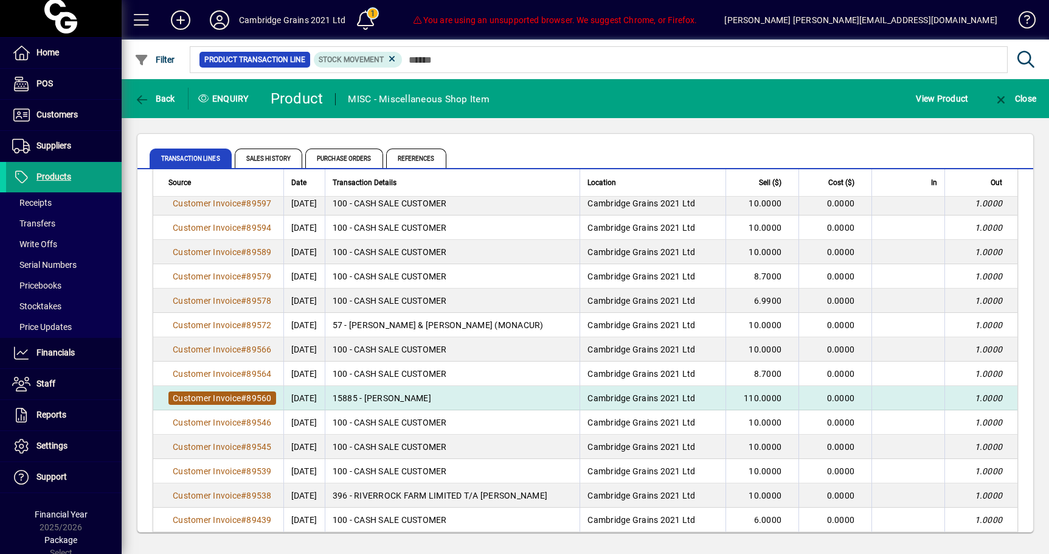
click at [254, 400] on span "89560" at bounding box center [258, 398] width 25 height 10
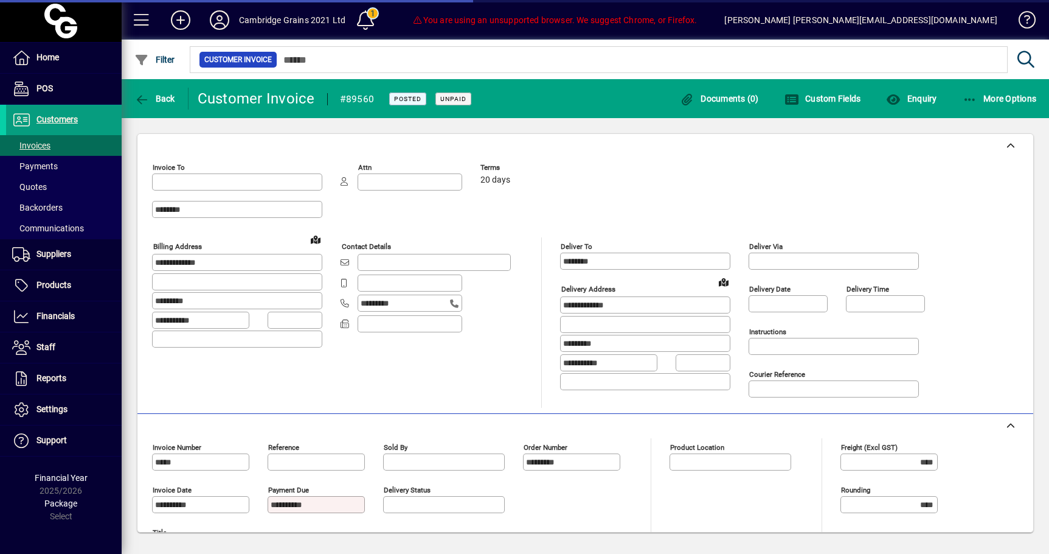
type input "**********"
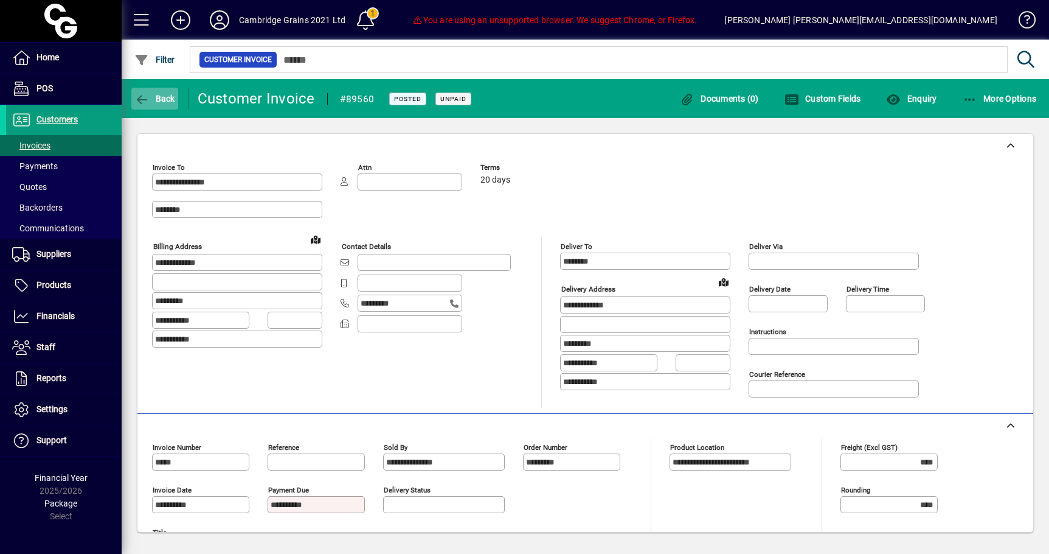
click at [170, 109] on span "button" at bounding box center [154, 98] width 47 height 29
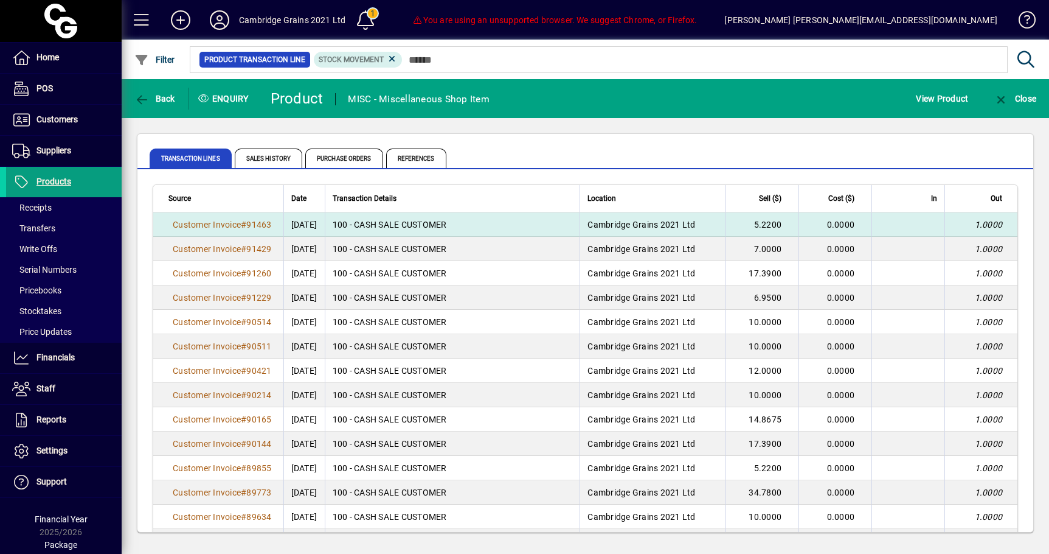
click at [673, 226] on span "Cambridge Grains 2021 Ltd" at bounding box center [642, 225] width 108 height 10
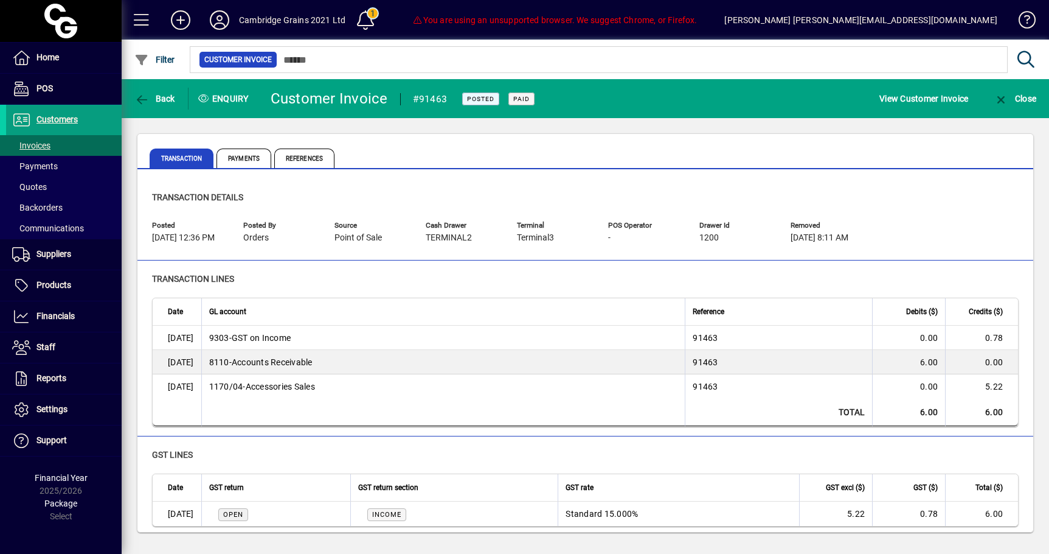
scroll to position [203, 0]
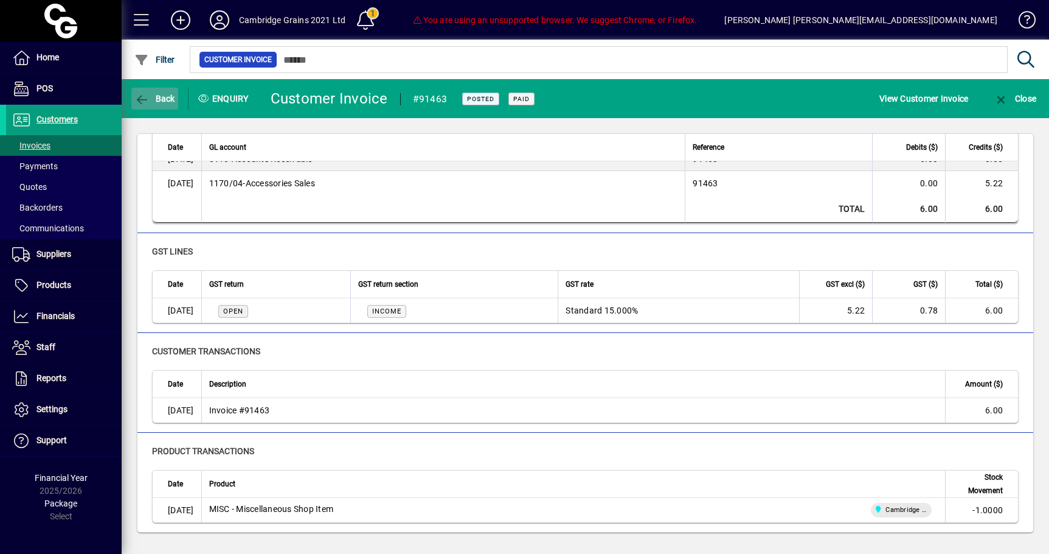
click at [162, 108] on span "button" at bounding box center [154, 98] width 47 height 29
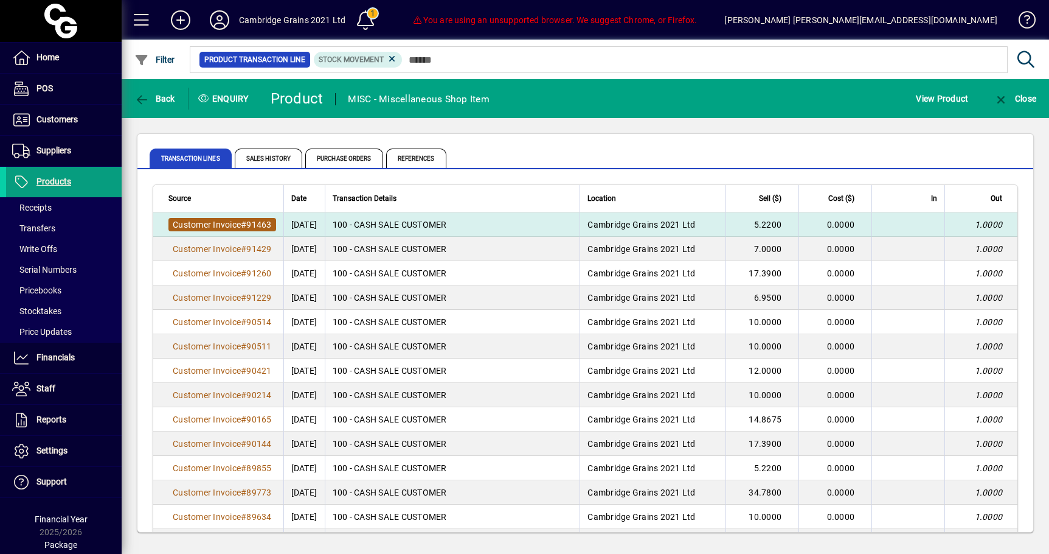
click at [212, 223] on span "Customer Invoice" at bounding box center [207, 225] width 68 height 10
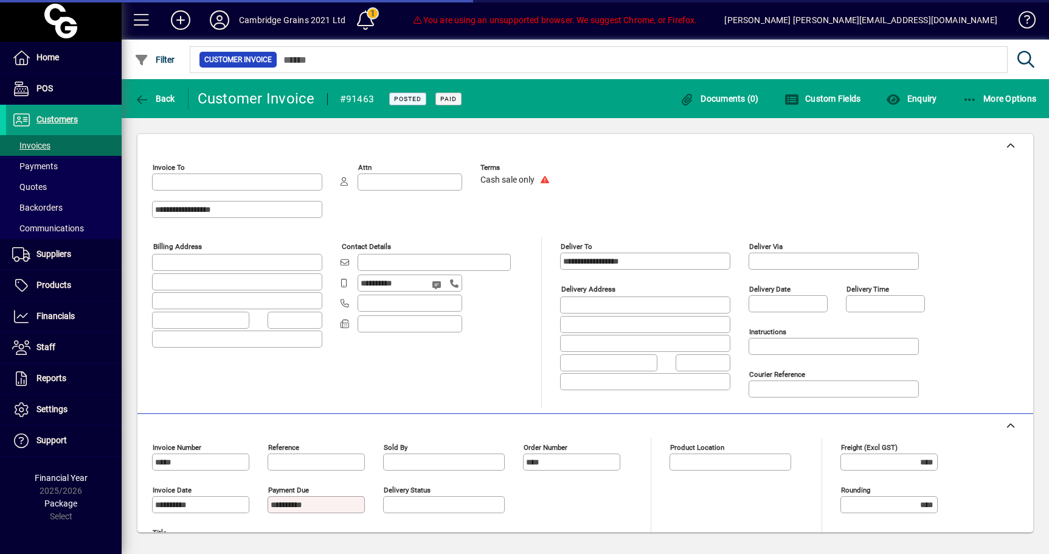
type input "**********"
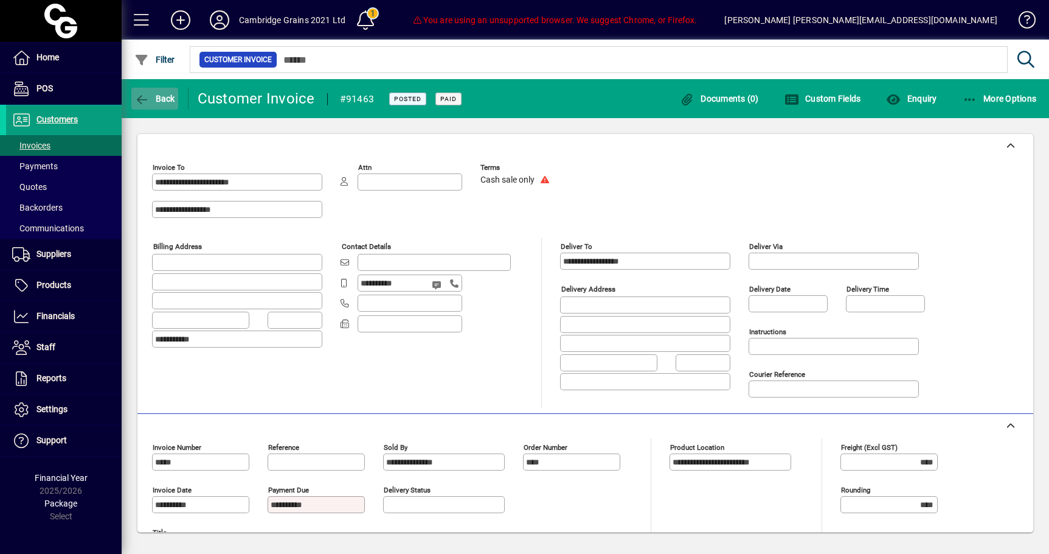
click at [164, 105] on span "button" at bounding box center [154, 98] width 47 height 29
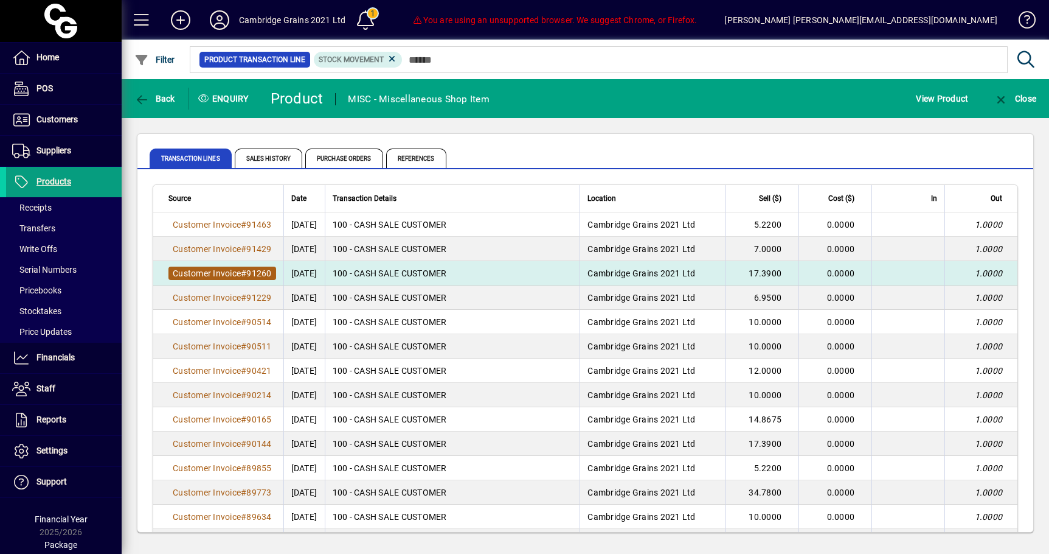
click at [234, 268] on span "Customer Invoice" at bounding box center [207, 273] width 68 height 10
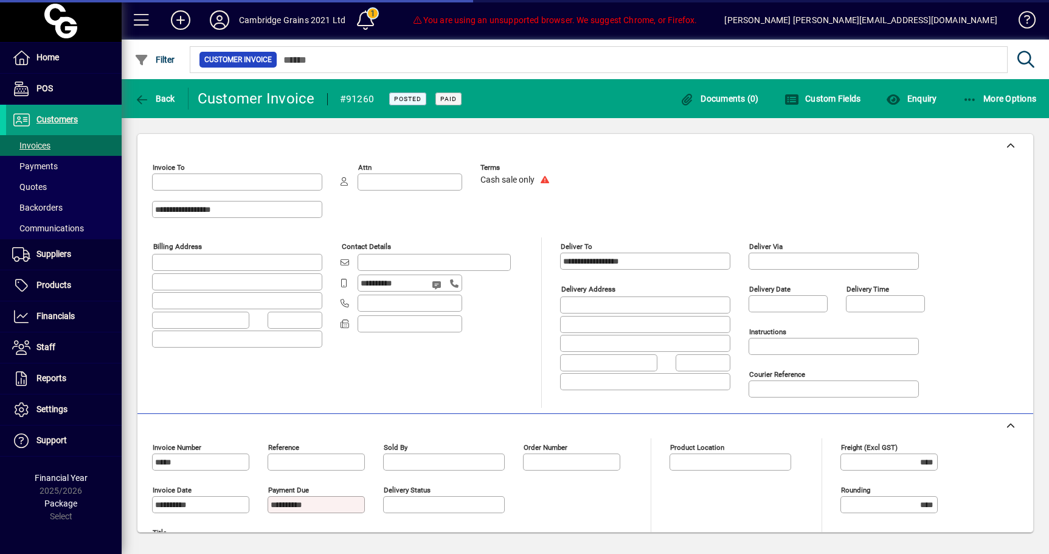
type input "**********"
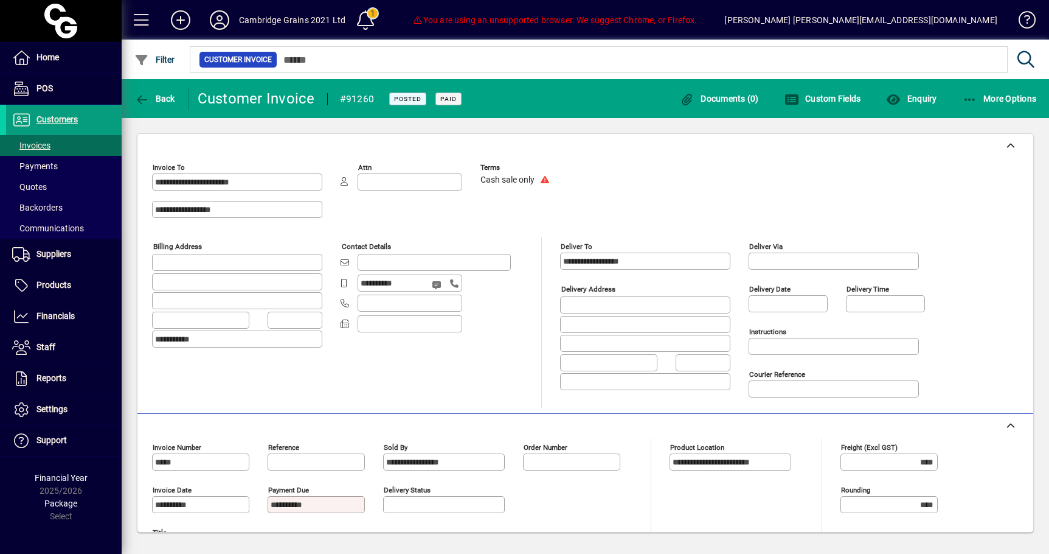
scroll to position [246, 0]
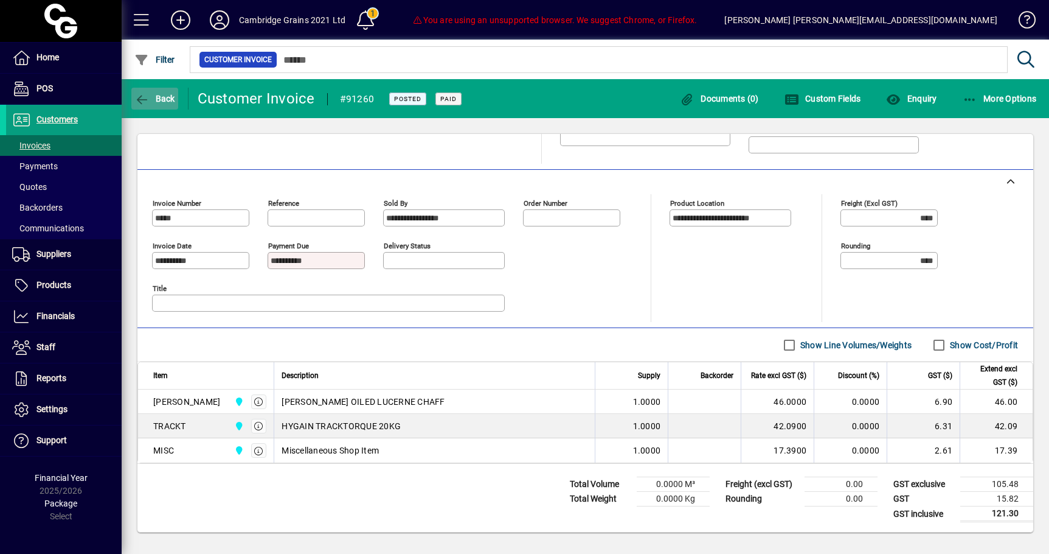
click at [154, 97] on span "Back" at bounding box center [154, 99] width 41 height 10
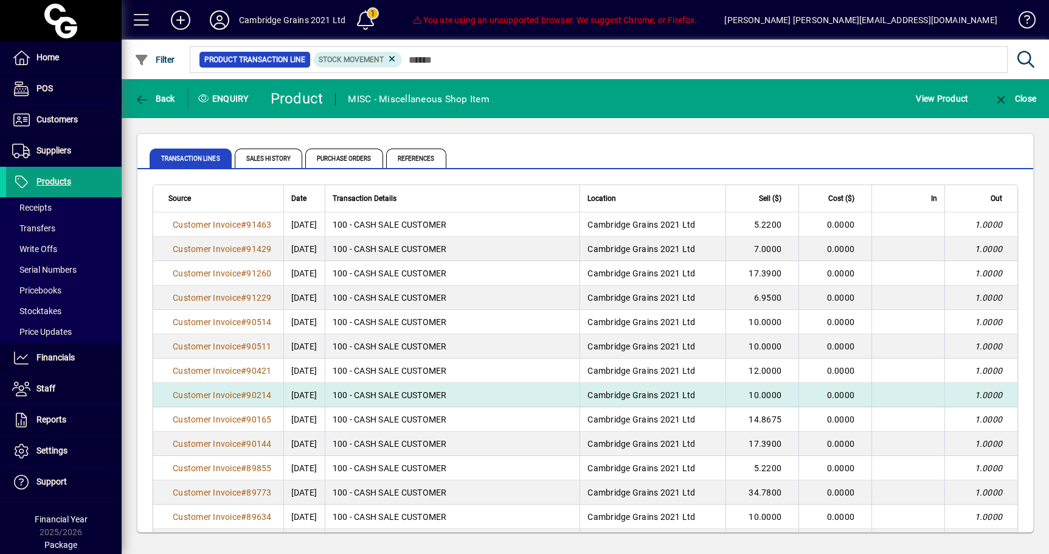
click at [220, 405] on td "Customer Invoice # 90214" at bounding box center [218, 395] width 130 height 24
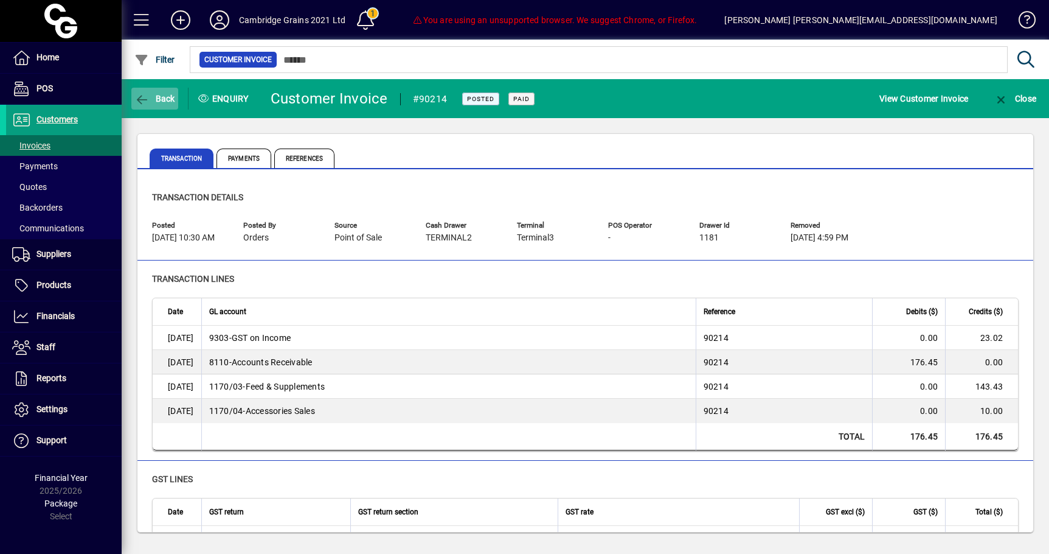
click at [169, 106] on span "button" at bounding box center [154, 98] width 47 height 29
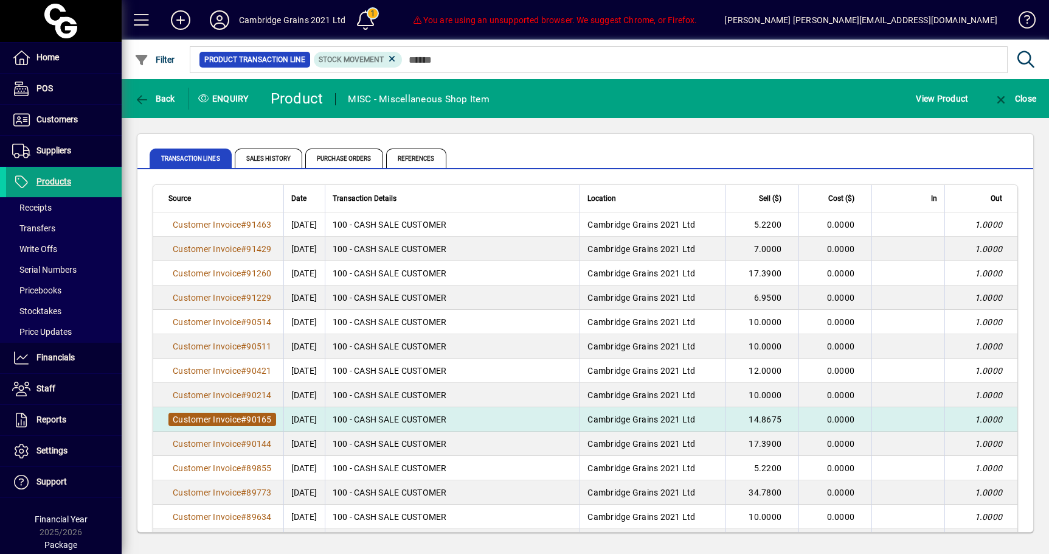
click at [234, 415] on span "Customer Invoice" at bounding box center [207, 419] width 68 height 10
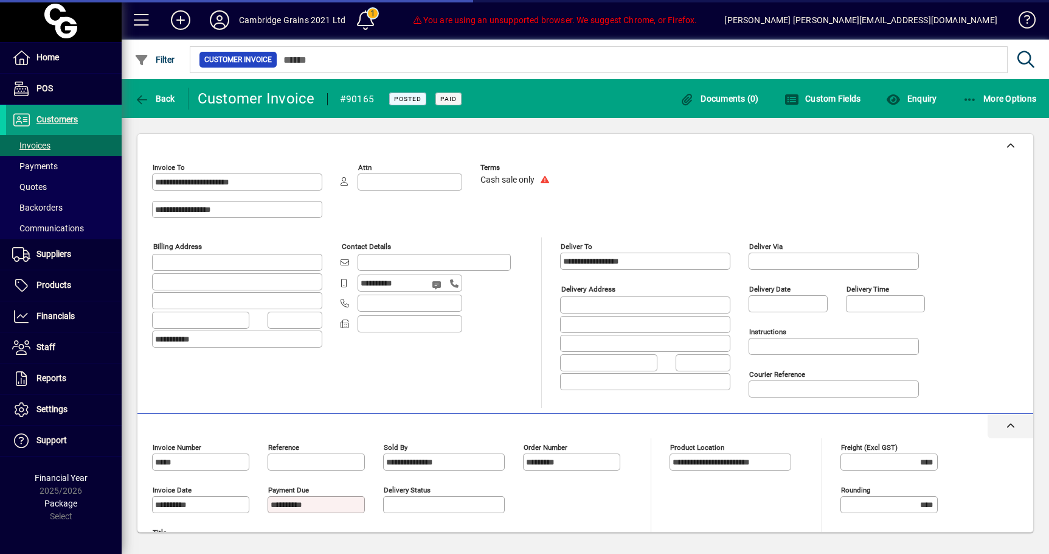
scroll to position [220, 0]
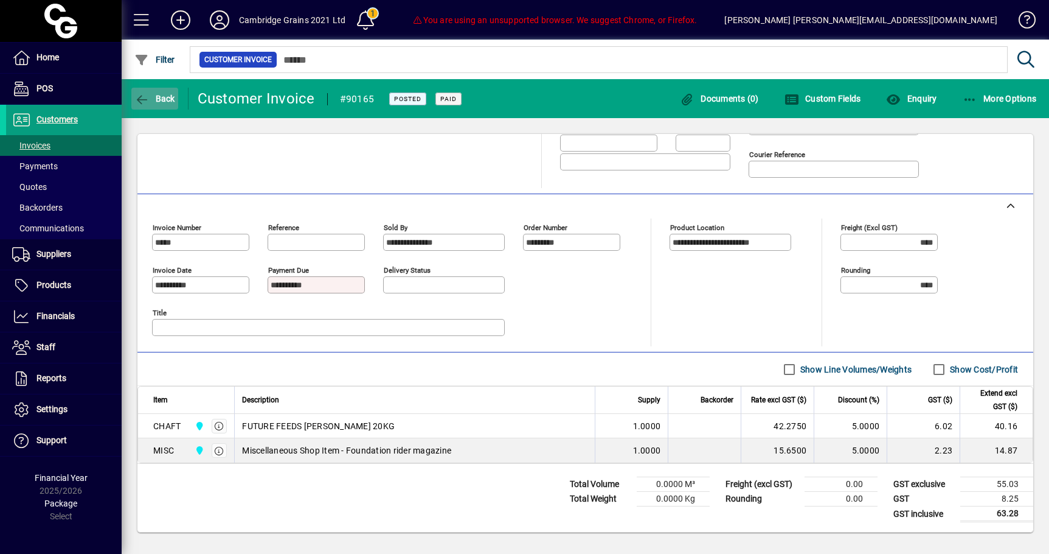
click at [162, 110] on span "button" at bounding box center [154, 98] width 47 height 29
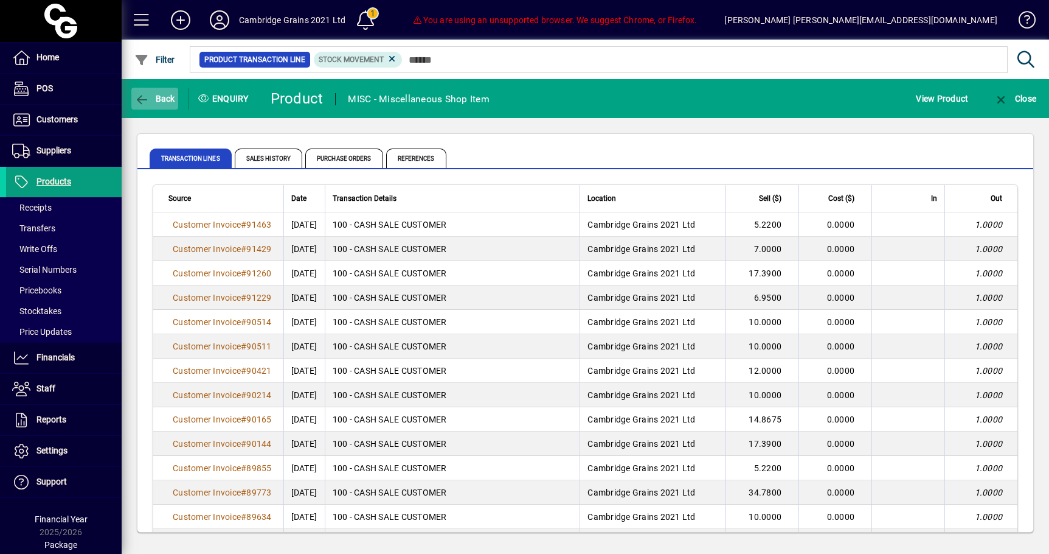
click at [172, 110] on span "button" at bounding box center [154, 98] width 47 height 29
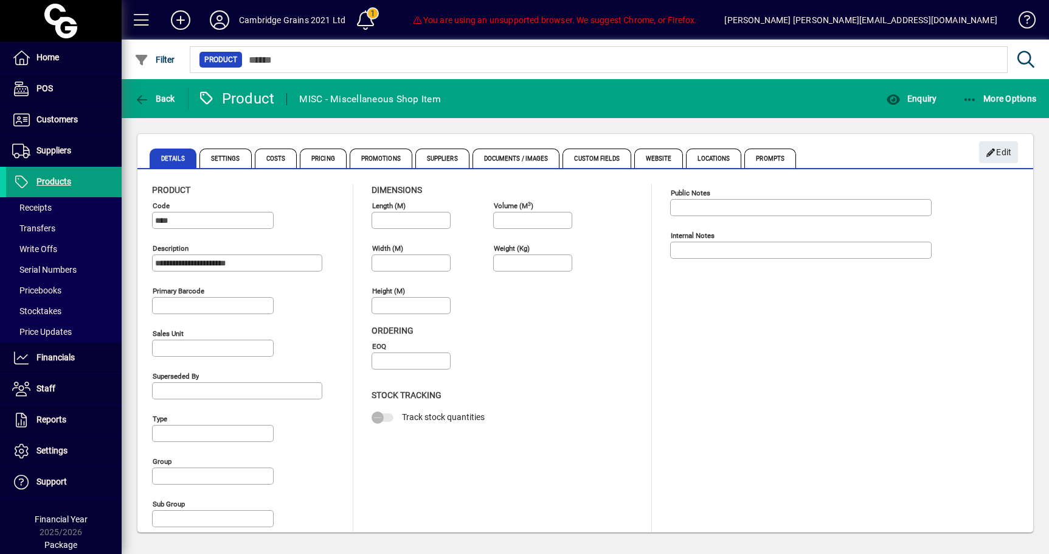
type input "**********"
click at [1002, 99] on span "More Options" at bounding box center [1000, 99] width 74 height 10
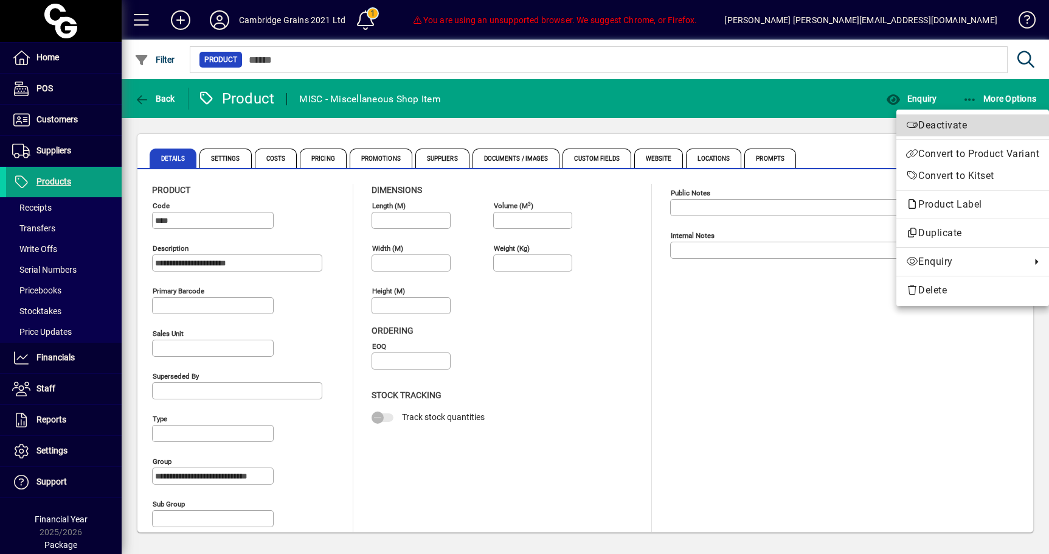
click at [1003, 123] on span "Deactivate" at bounding box center [972, 125] width 133 height 15
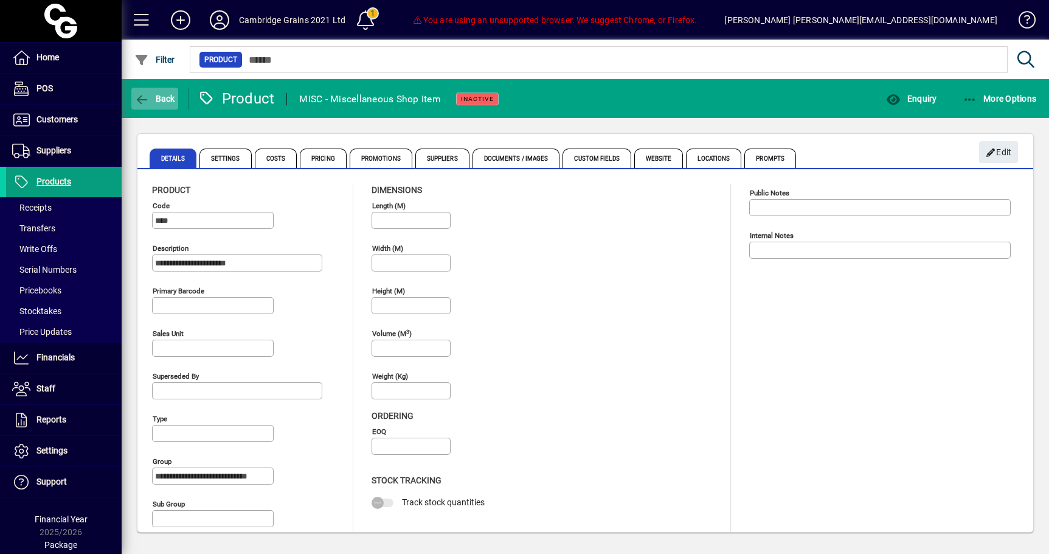
click at [139, 110] on span "button" at bounding box center [154, 98] width 47 height 29
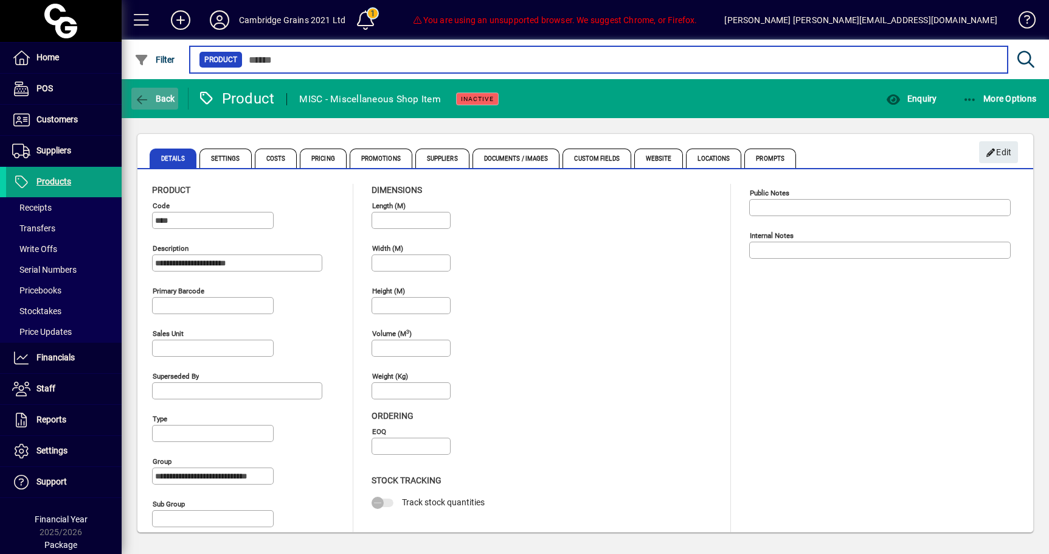
type input "****"
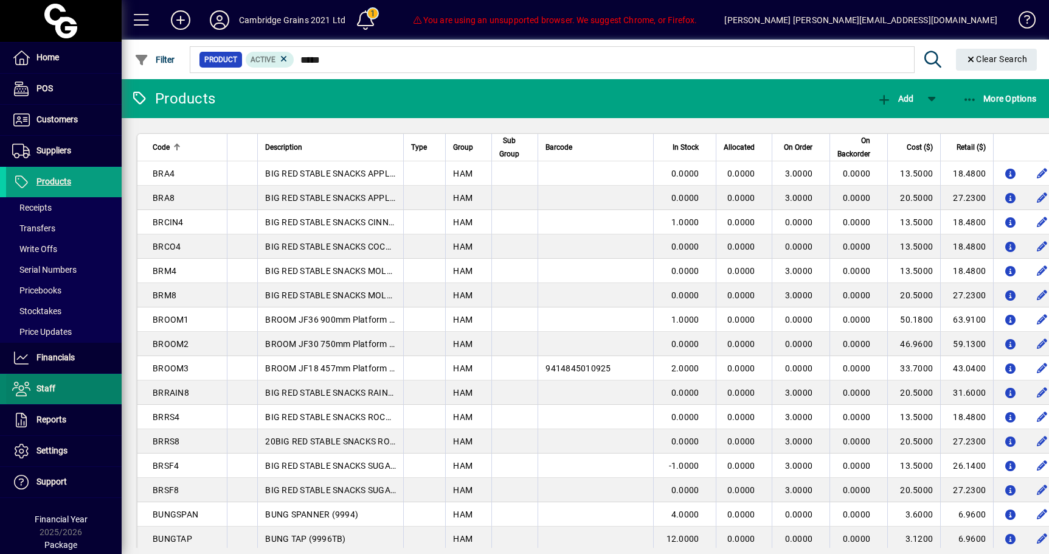
click at [30, 386] on icon at bounding box center [21, 388] width 18 height 15
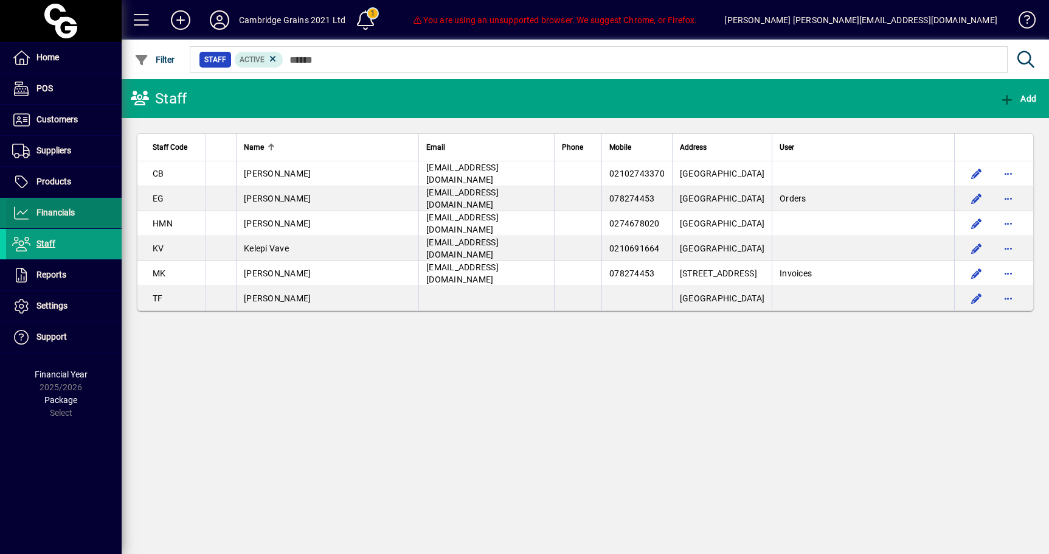
click at [49, 214] on span "Financials" at bounding box center [56, 212] width 38 height 10
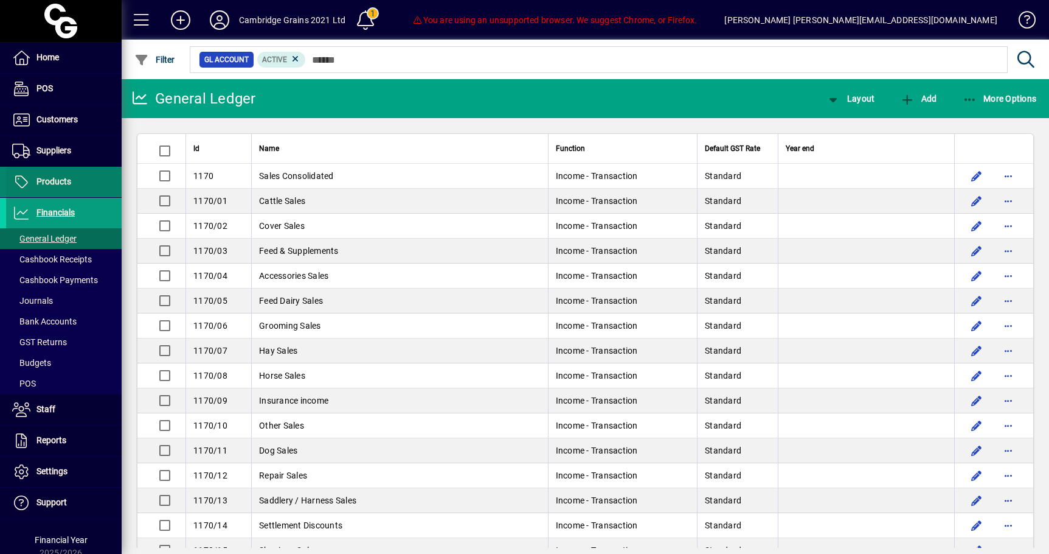
click at [69, 185] on span "Products" at bounding box center [54, 181] width 35 height 10
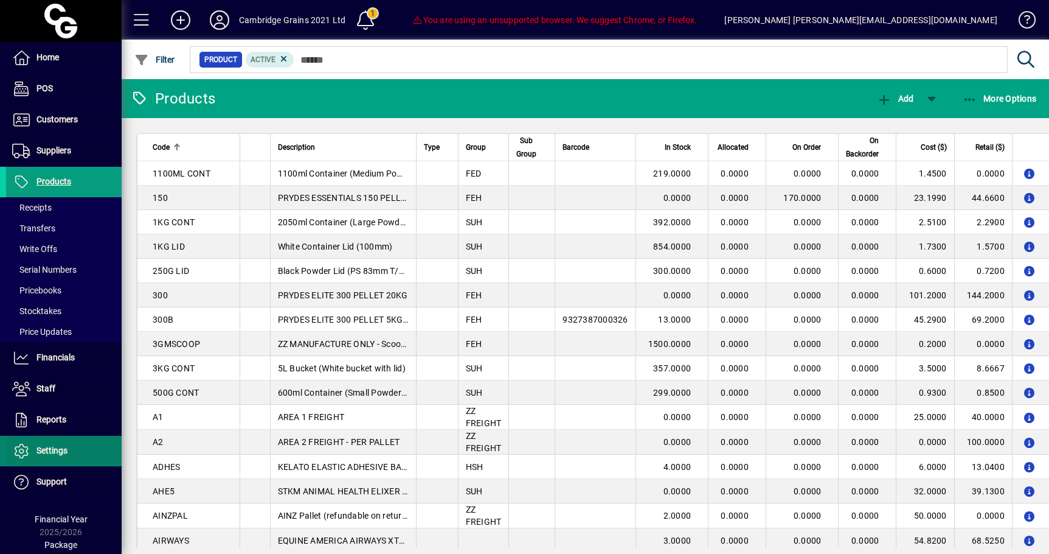
click at [47, 444] on span "Settings" at bounding box center [36, 450] width 61 height 15
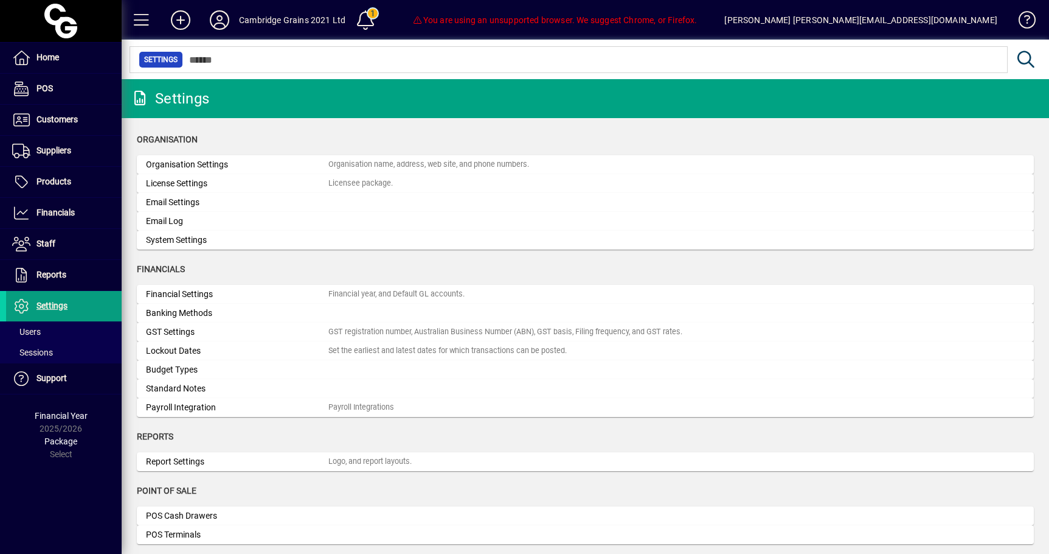
click at [54, 333] on span at bounding box center [64, 331] width 116 height 29
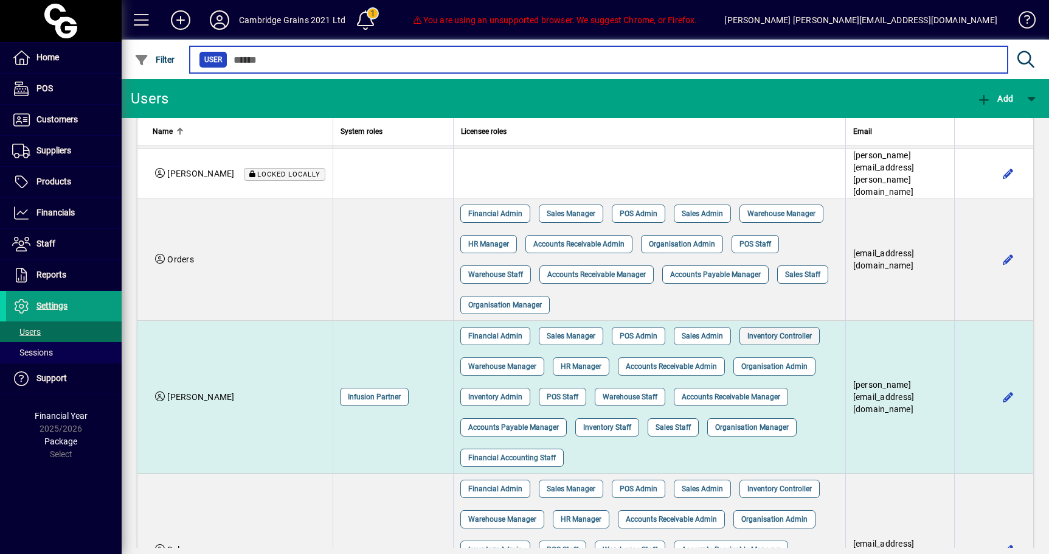
scroll to position [505, 0]
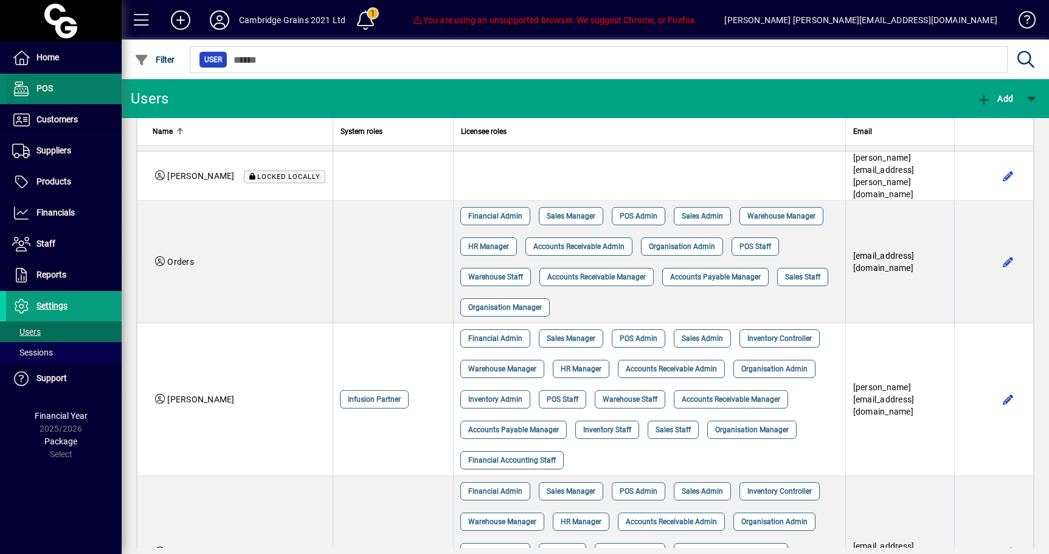
click at [72, 89] on span at bounding box center [64, 88] width 116 height 29
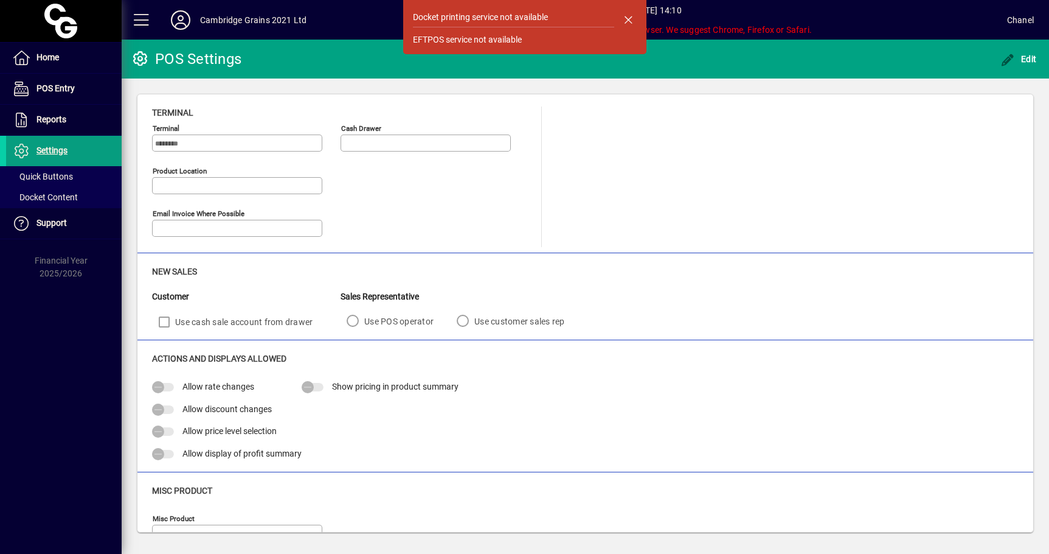
type input "**********"
click at [70, 54] on span at bounding box center [64, 57] width 116 height 29
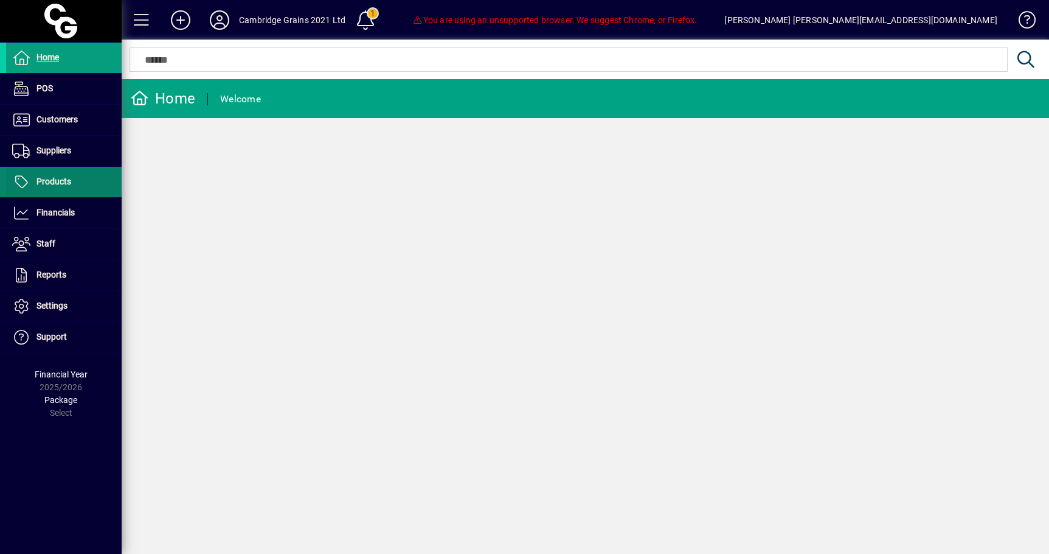
click at [74, 190] on span at bounding box center [64, 181] width 116 height 29
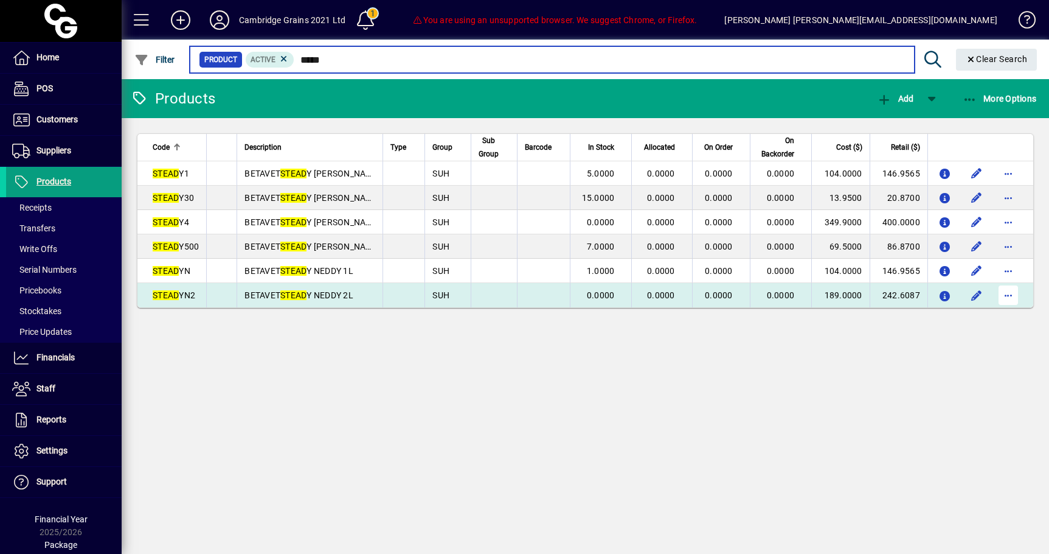
type input "*****"
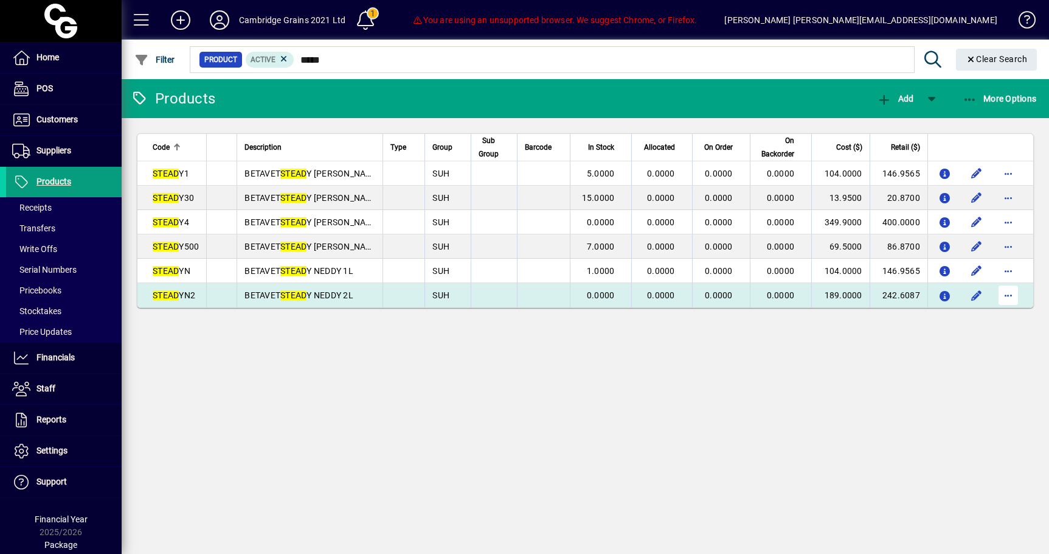
click at [1003, 296] on span "button" at bounding box center [1008, 294] width 29 height 29
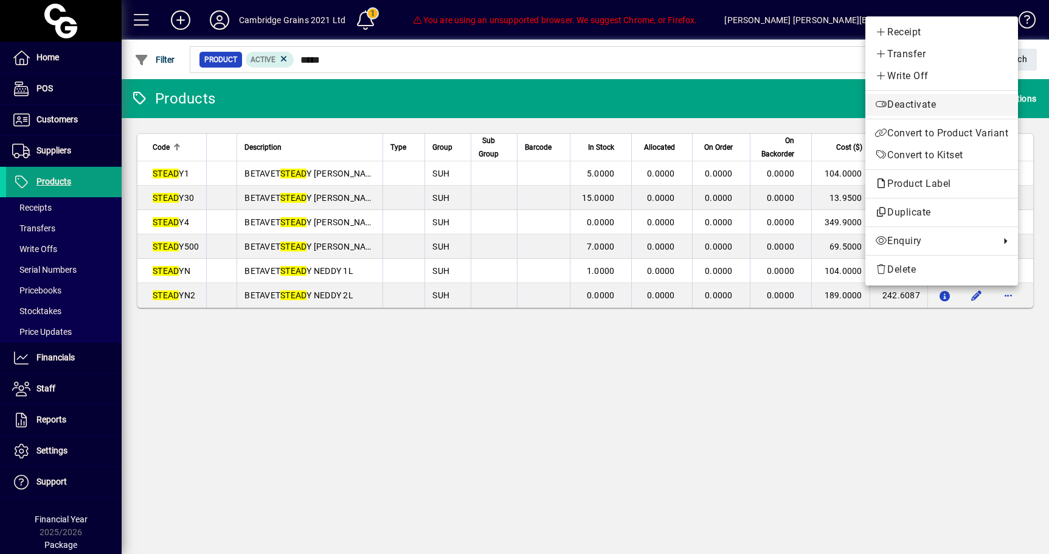
click at [941, 113] on button "Deactivate" at bounding box center [942, 105] width 153 height 22
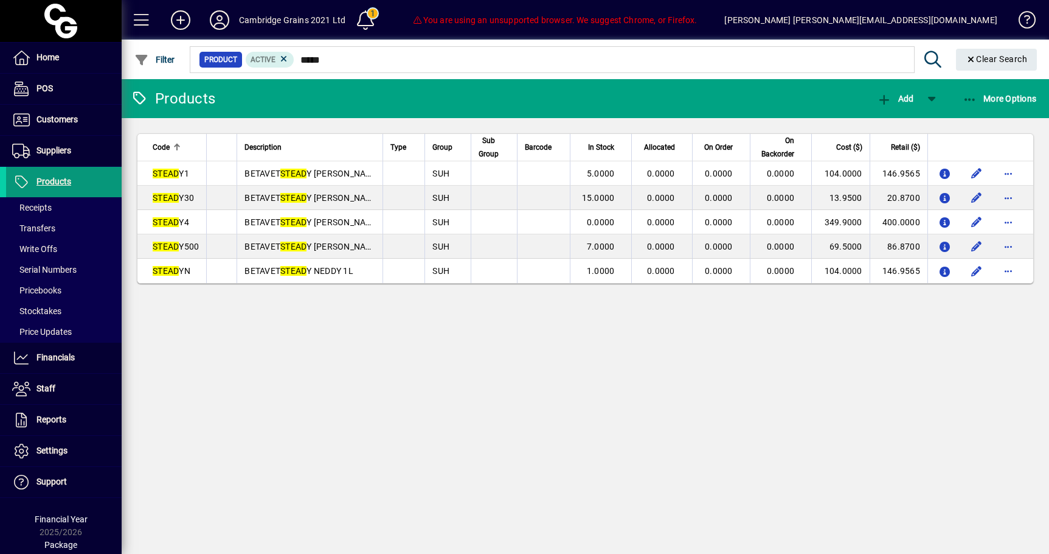
click at [91, 177] on span at bounding box center [64, 181] width 116 height 29
